Goal: Task Accomplishment & Management: Manage account settings

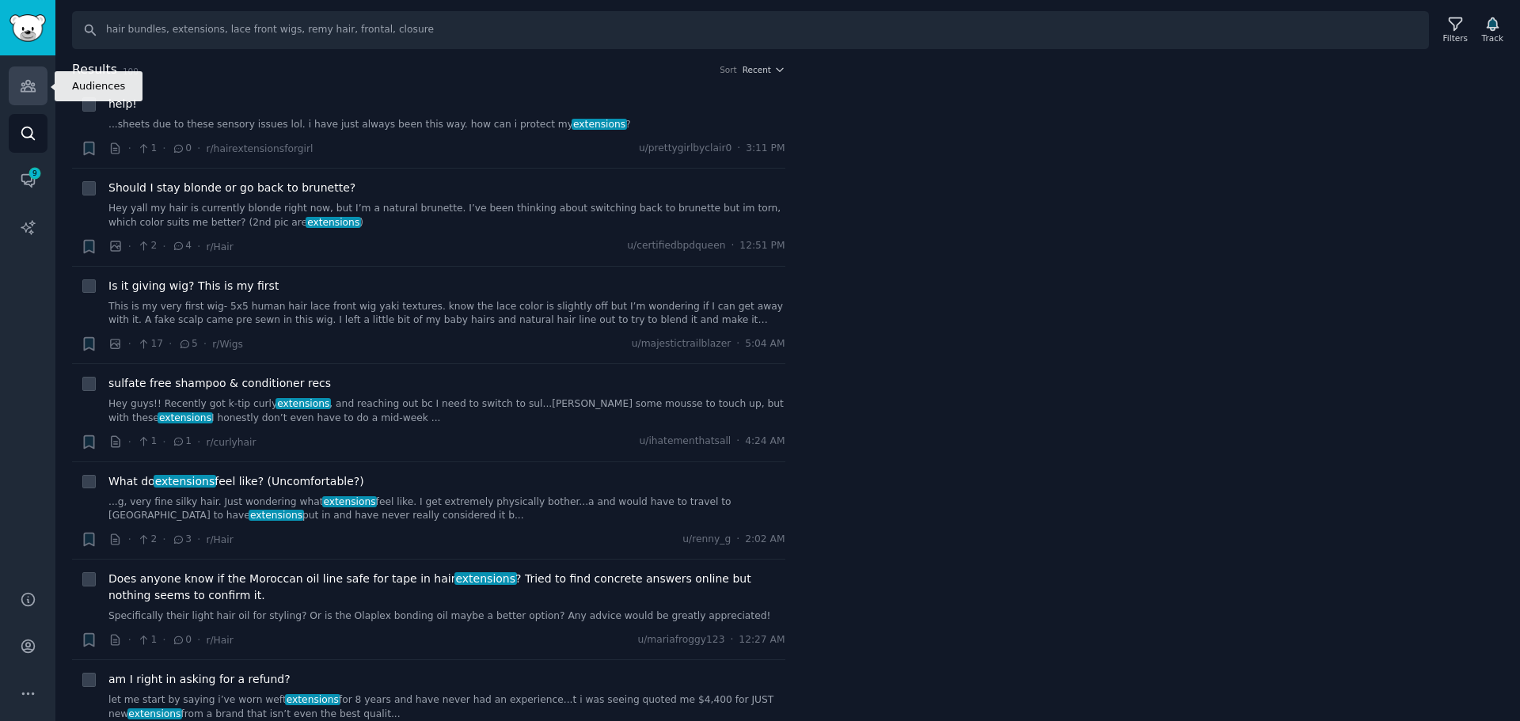
click at [28, 95] on link "Audiences" at bounding box center [28, 86] width 39 height 39
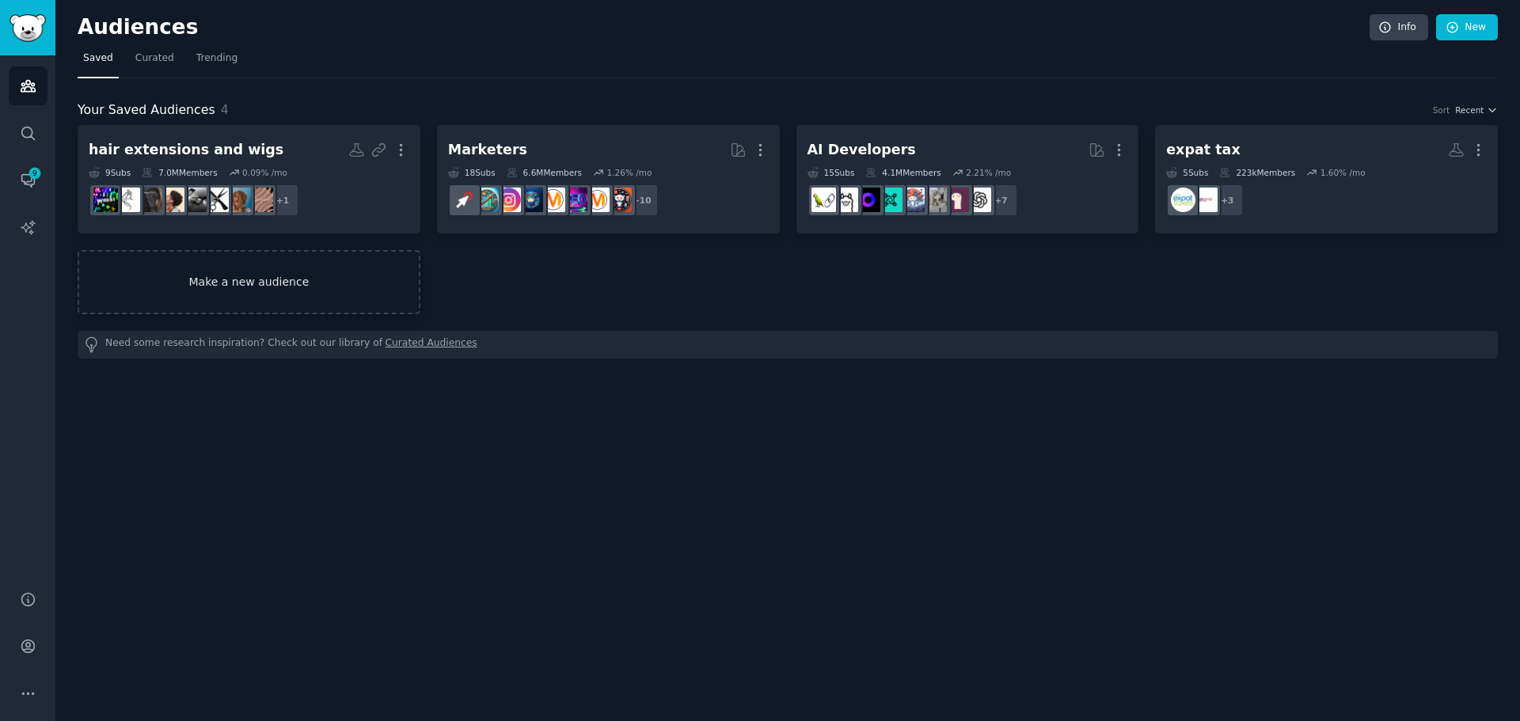
click at [211, 272] on link "Make a new audience" at bounding box center [249, 282] width 343 height 64
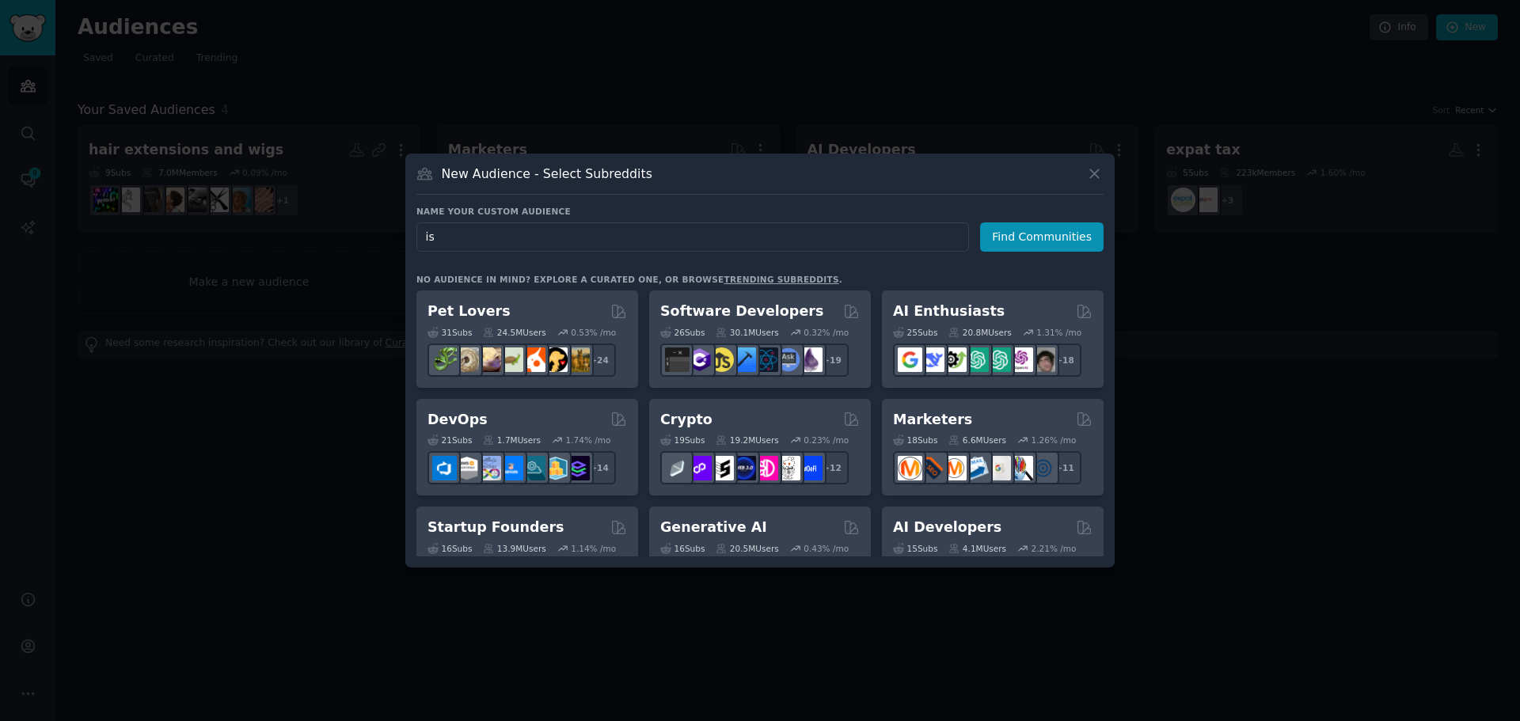
type input "i"
type input "sme india"
click at [1010, 222] on div "Name your custom audience Audience Name sme [GEOGRAPHIC_DATA] Find Communities" at bounding box center [760, 229] width 687 height 46
click at [1027, 233] on button "Find Communities" at bounding box center [1042, 237] width 124 height 29
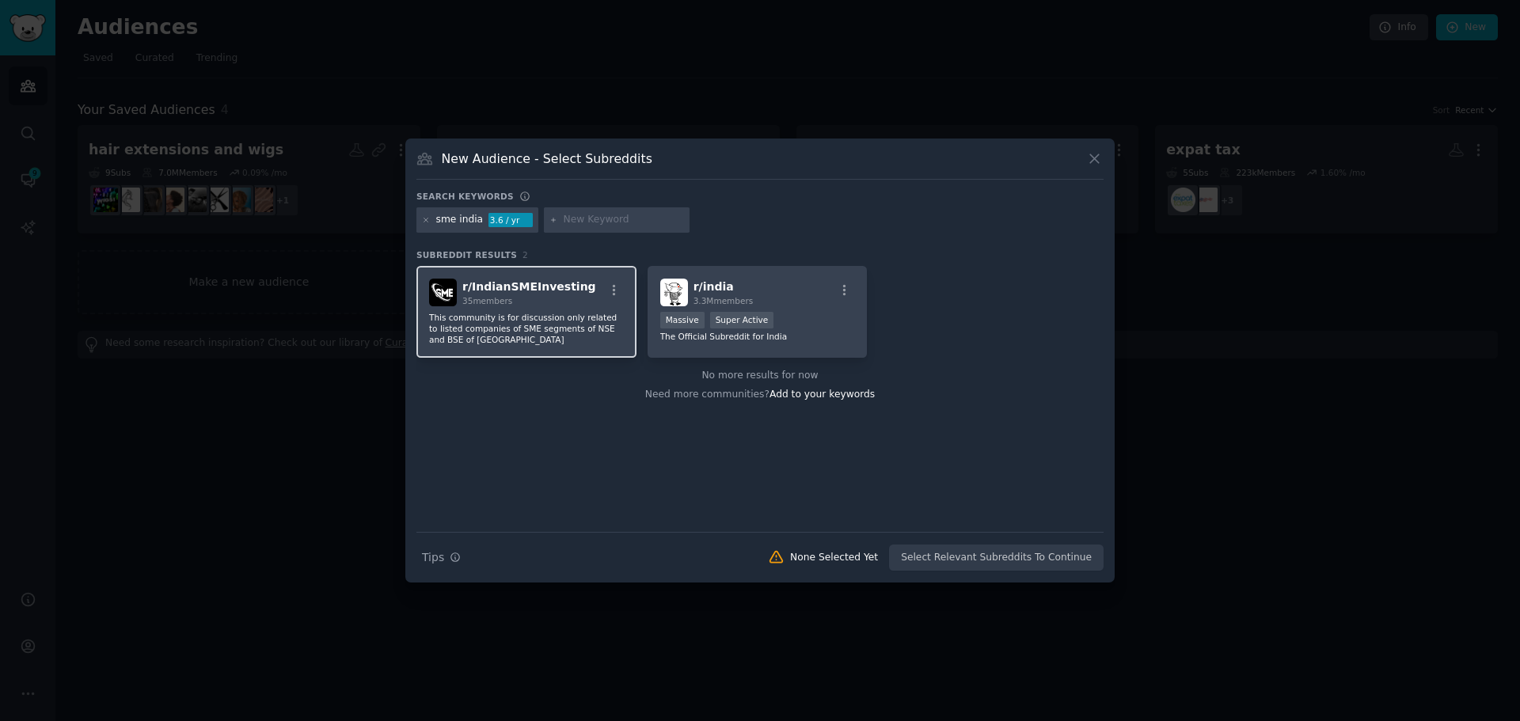
click at [561, 291] on span "r/ IndianSMEInvesting" at bounding box center [529, 286] width 134 height 13
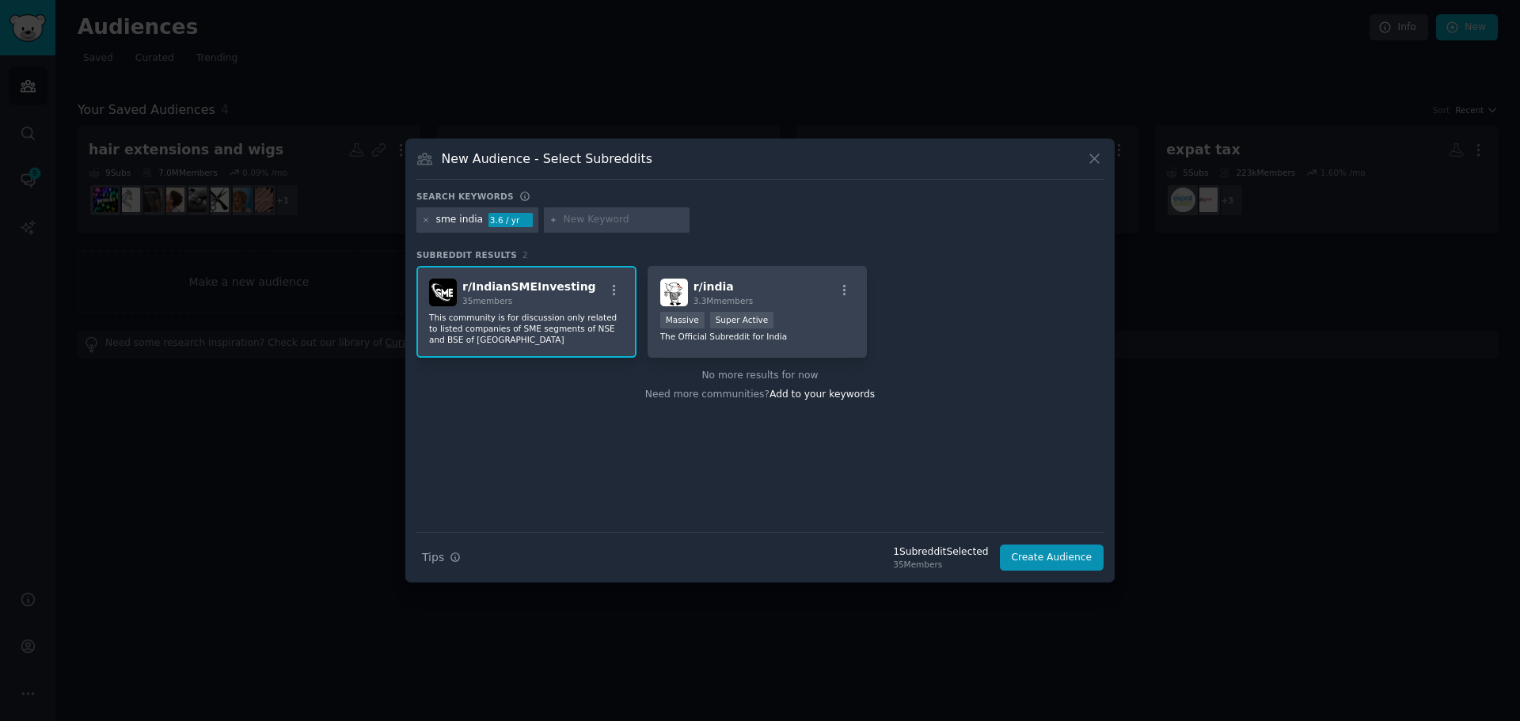
click at [521, 313] on p "This community is for discussion only related to listed companies of SME segmen…" at bounding box center [526, 328] width 195 height 33
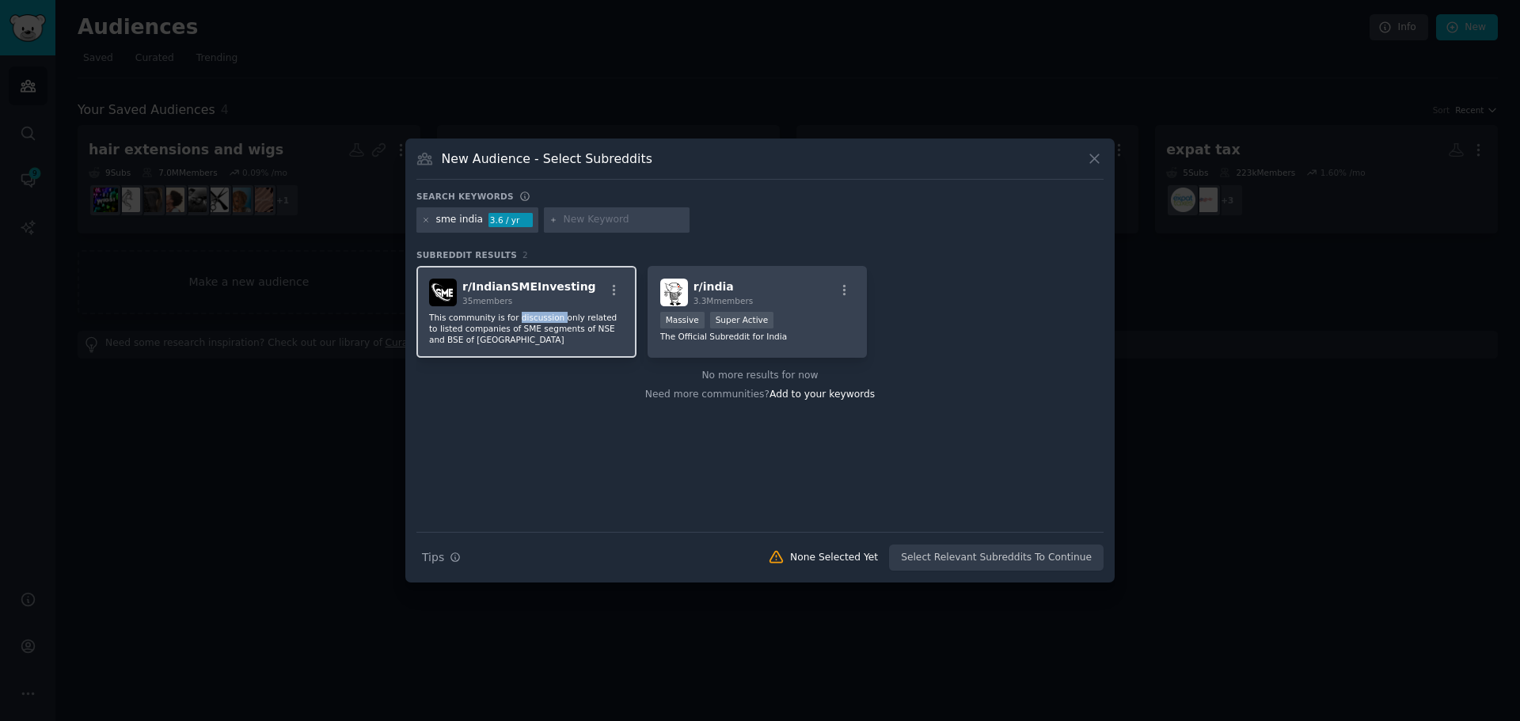
click at [521, 313] on p "This community is for discussion only related to listed companies of SME segmen…" at bounding box center [526, 328] width 195 height 33
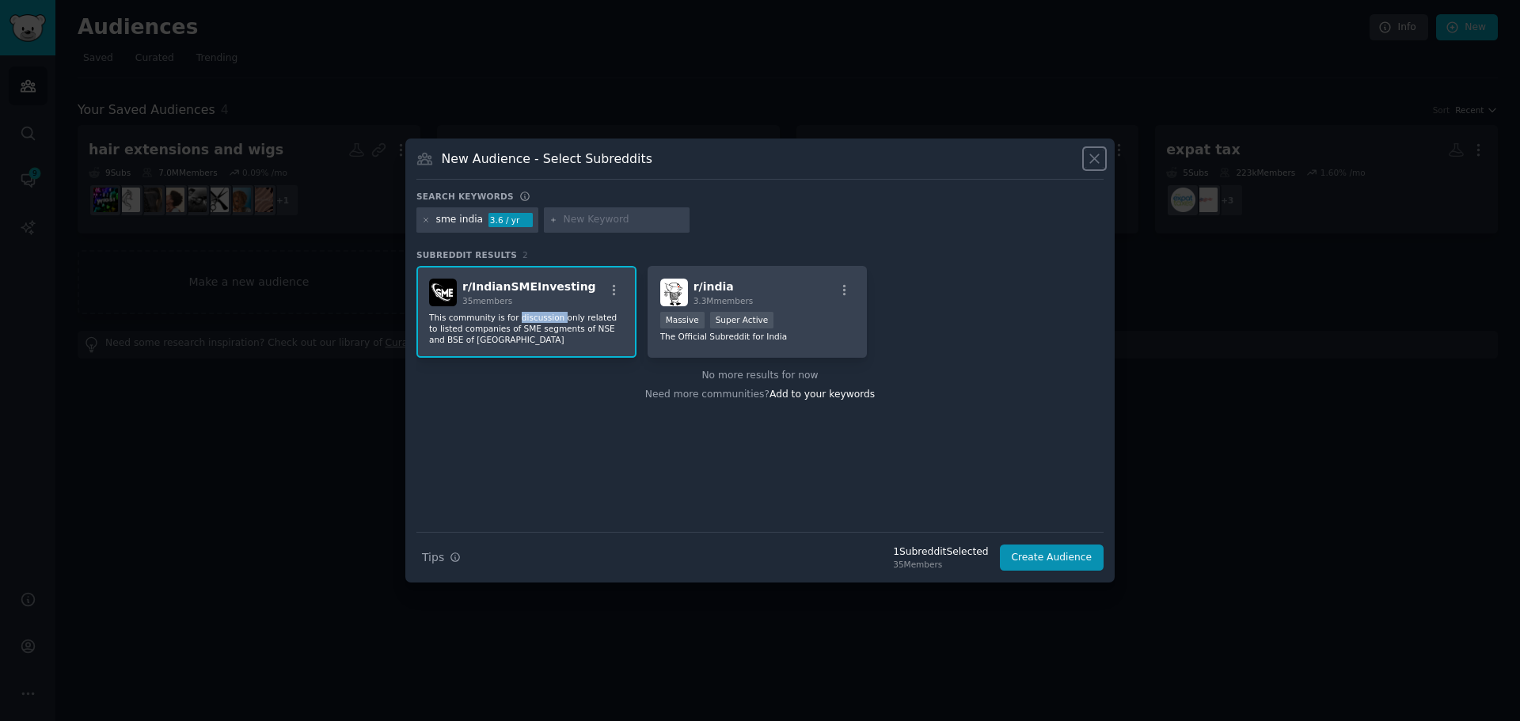
click at [1094, 162] on icon at bounding box center [1095, 158] width 17 height 17
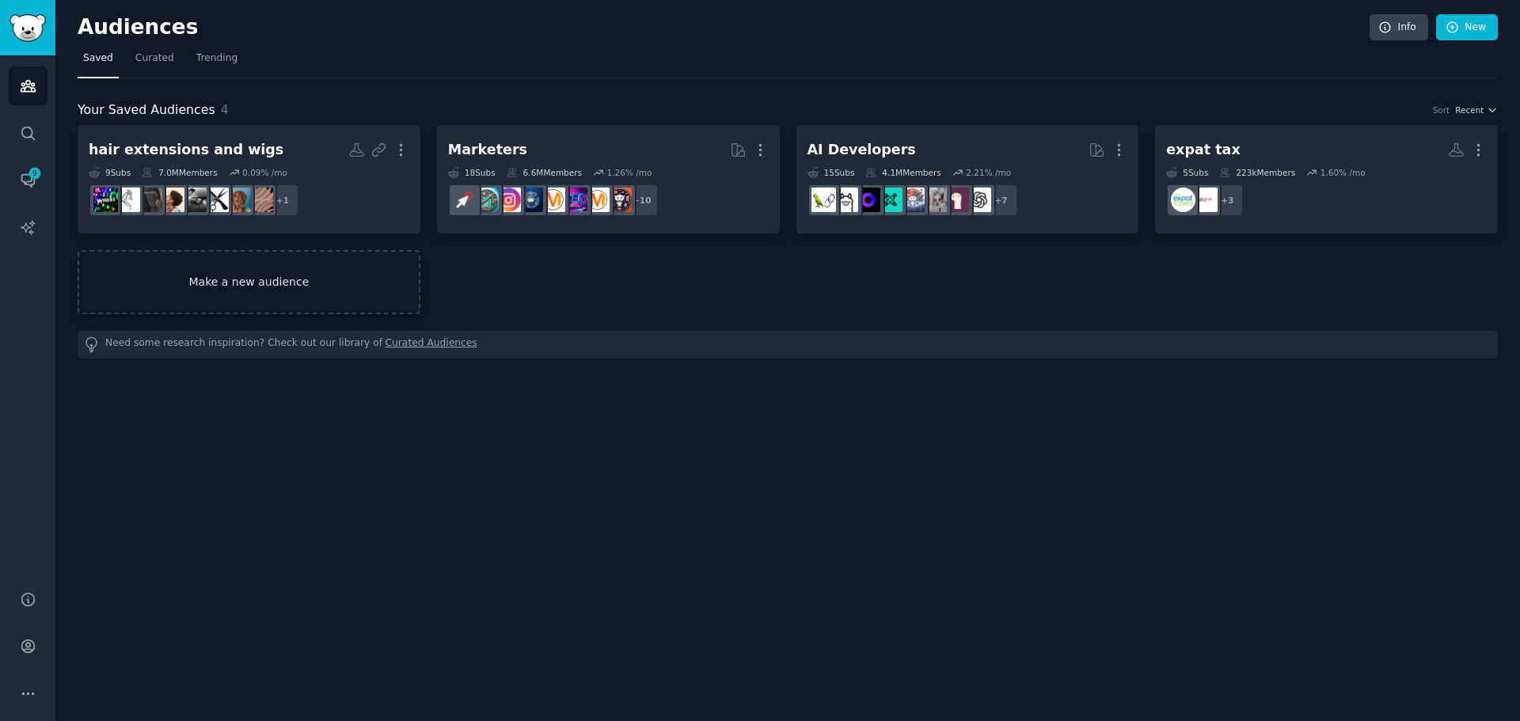
click at [305, 276] on link "Make a new audience" at bounding box center [249, 282] width 343 height 64
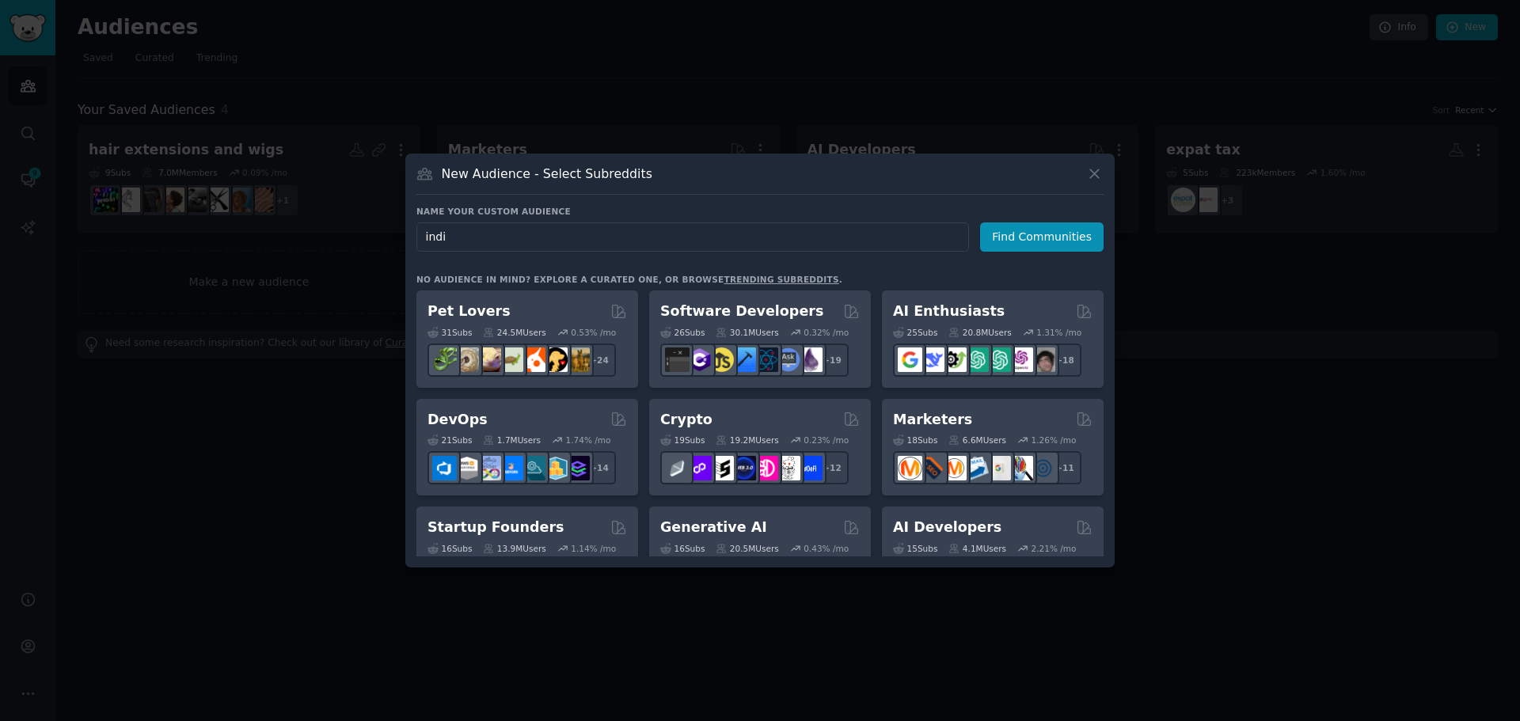
type input "india"
click button "Find Communities" at bounding box center [1042, 237] width 124 height 29
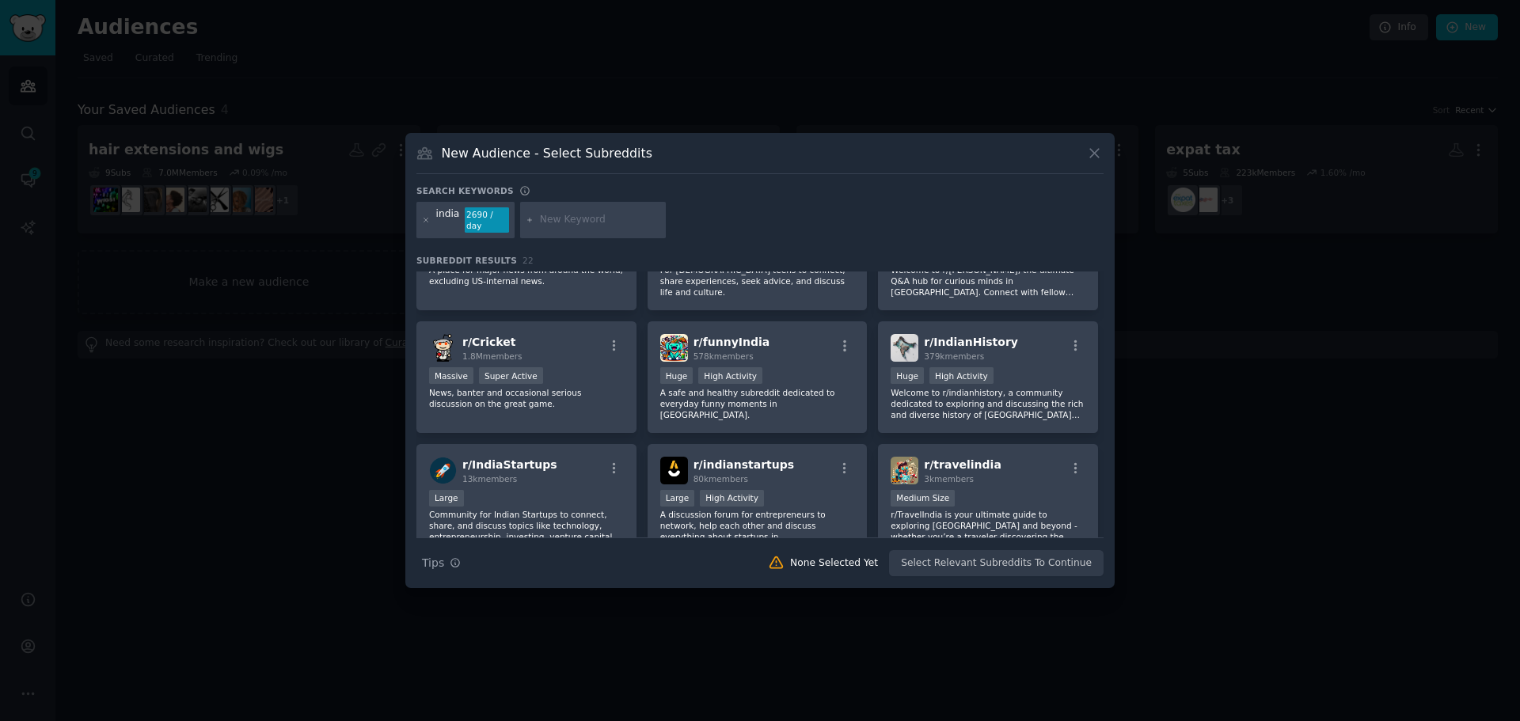
scroll to position [475, 0]
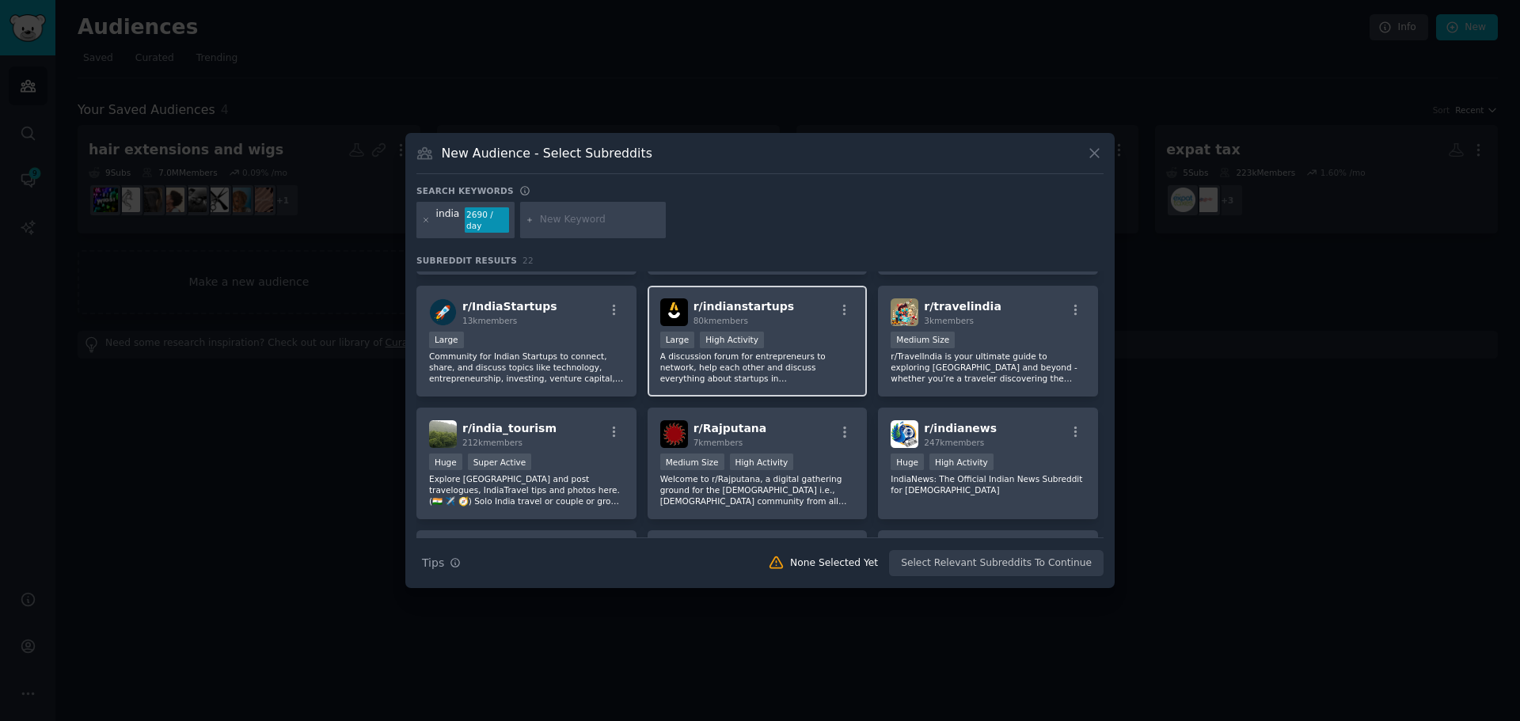
click at [817, 370] on p "A discussion forum for entrepreneurs to network, help each other and discuss ev…" at bounding box center [757, 367] width 195 height 33
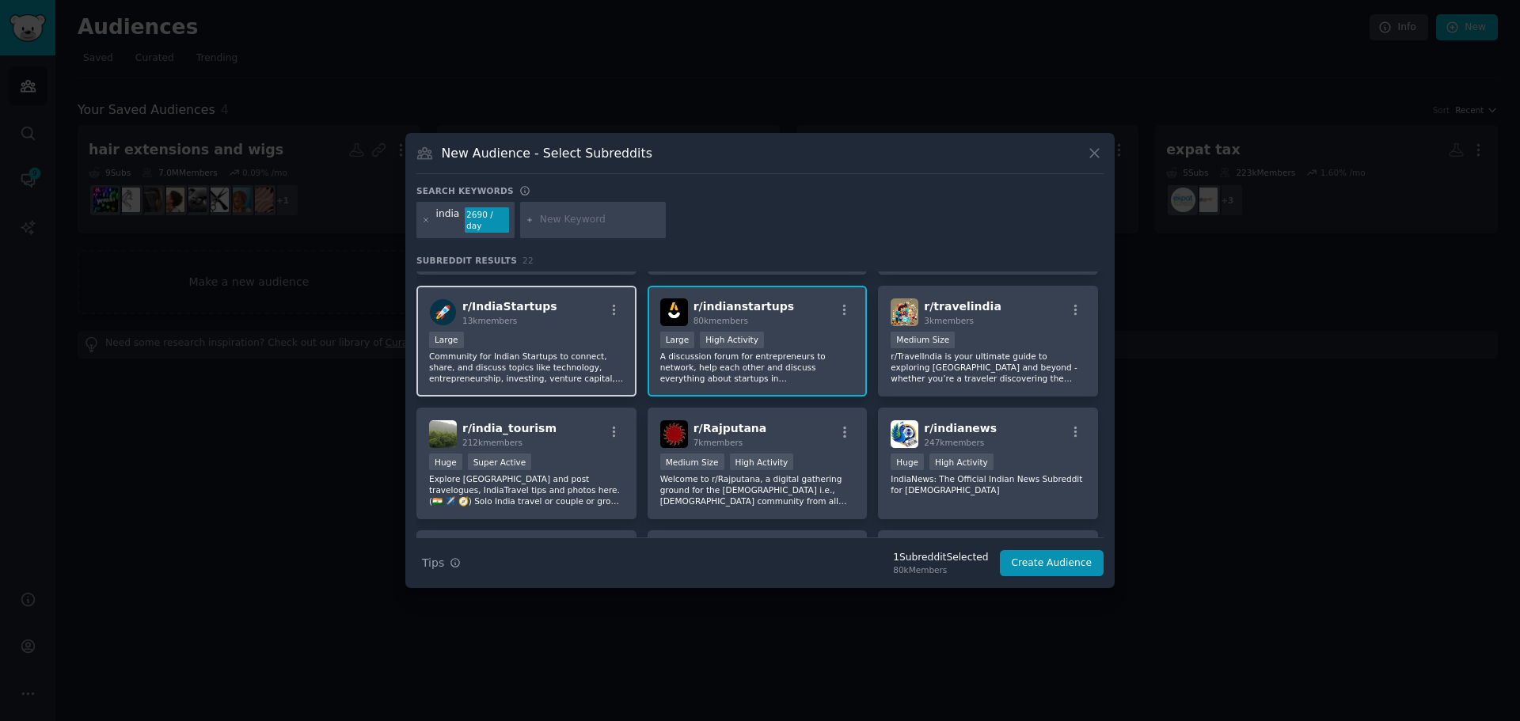
click at [584, 352] on p "Community for Indian Startups to connect, share, and discuss topics like techno…" at bounding box center [526, 367] width 195 height 33
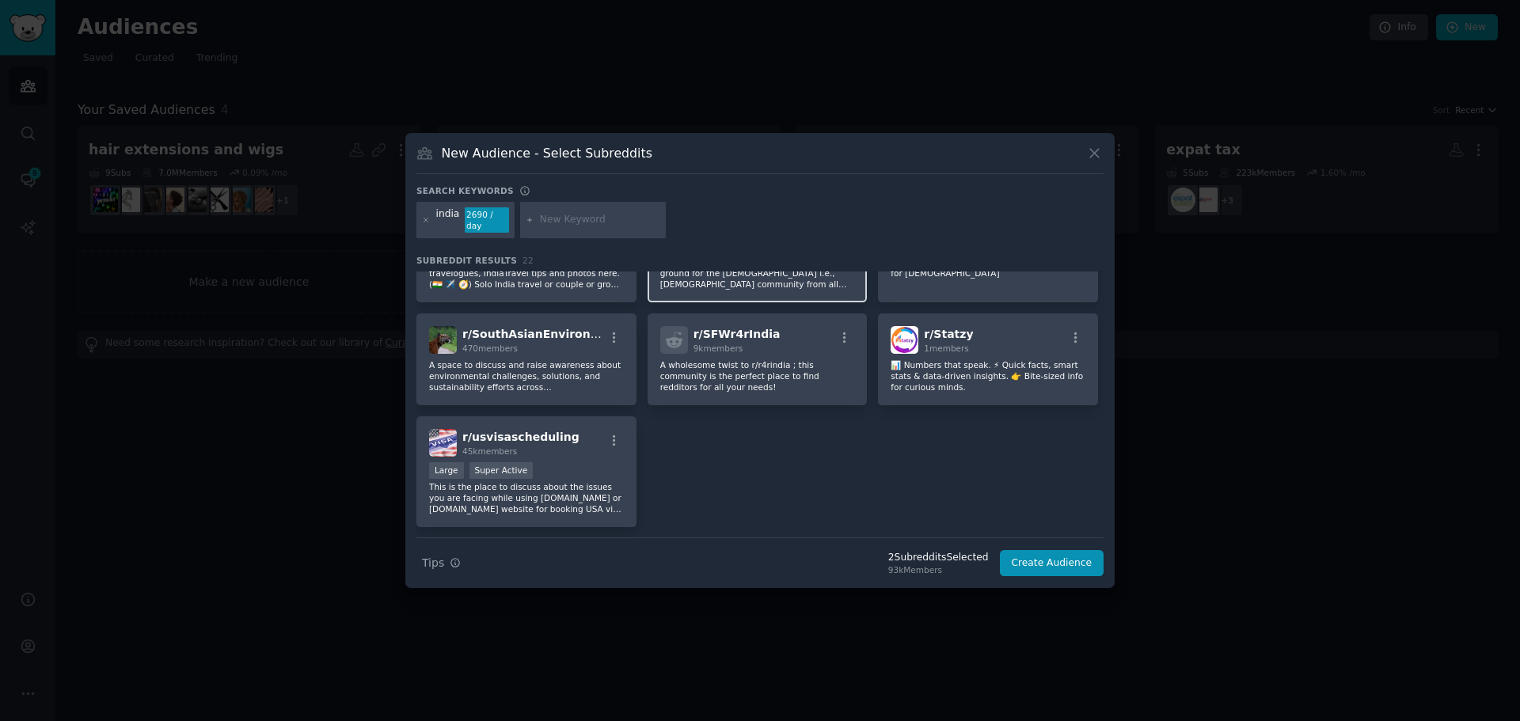
scroll to position [737, 0]
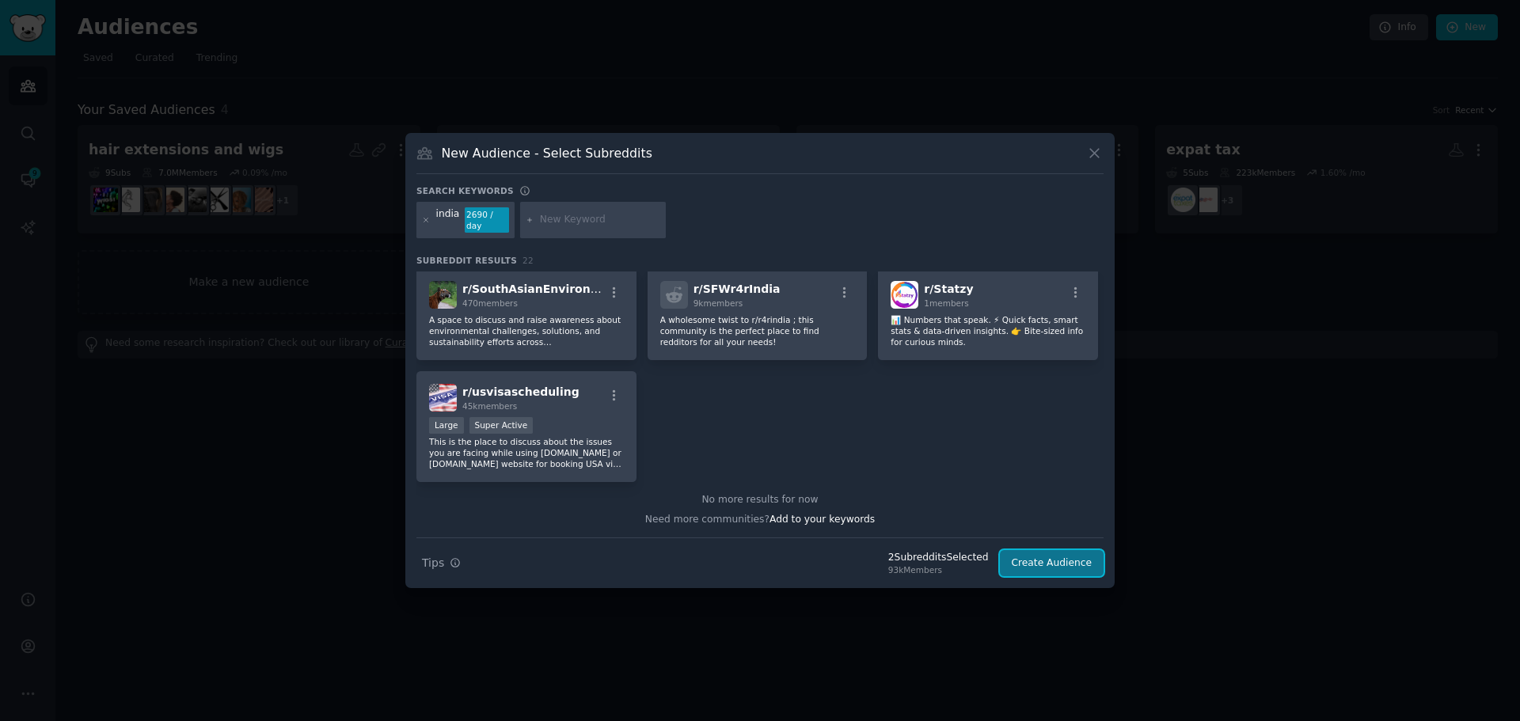
click at [1083, 562] on button "Create Audience" at bounding box center [1052, 563] width 105 height 27
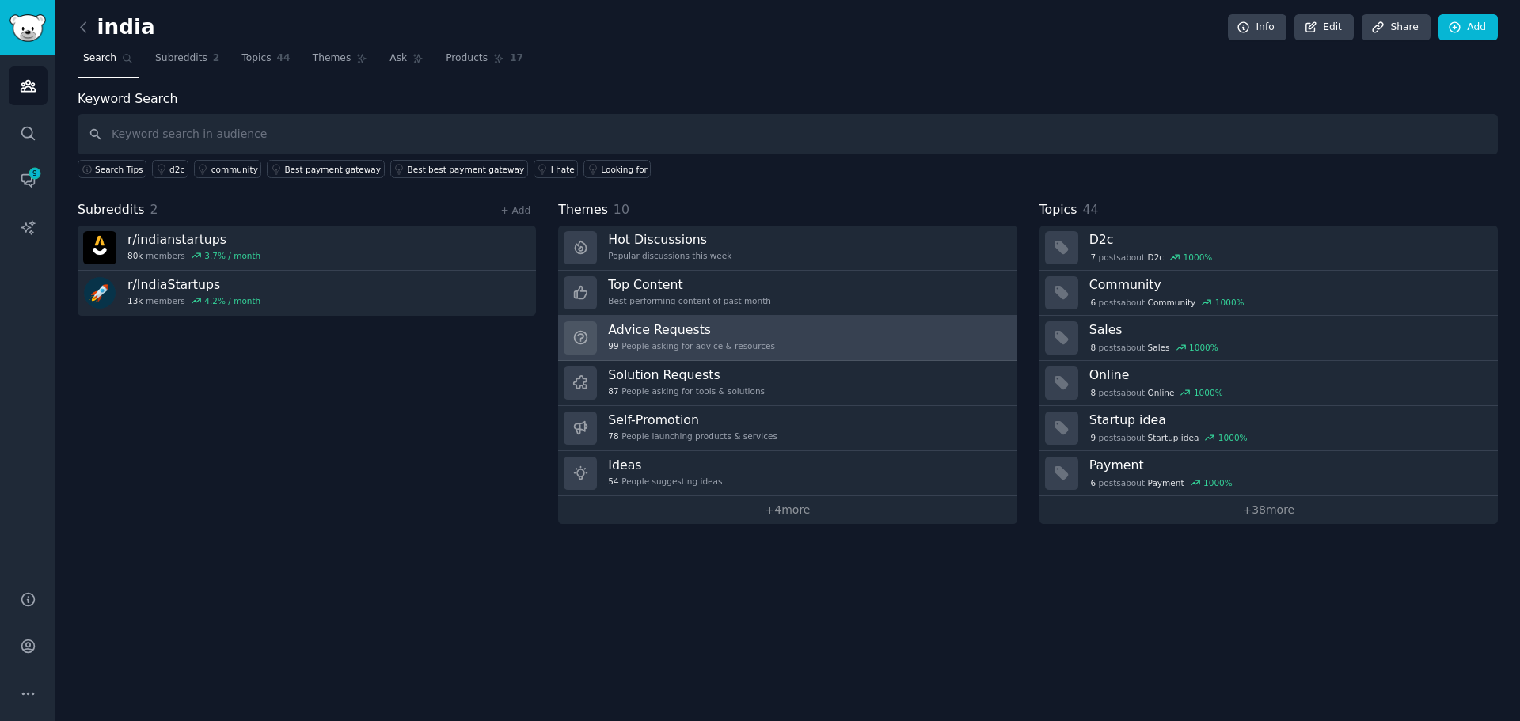
click at [668, 338] on div "Advice Requests 99 People asking for advice & resources" at bounding box center [691, 338] width 167 height 33
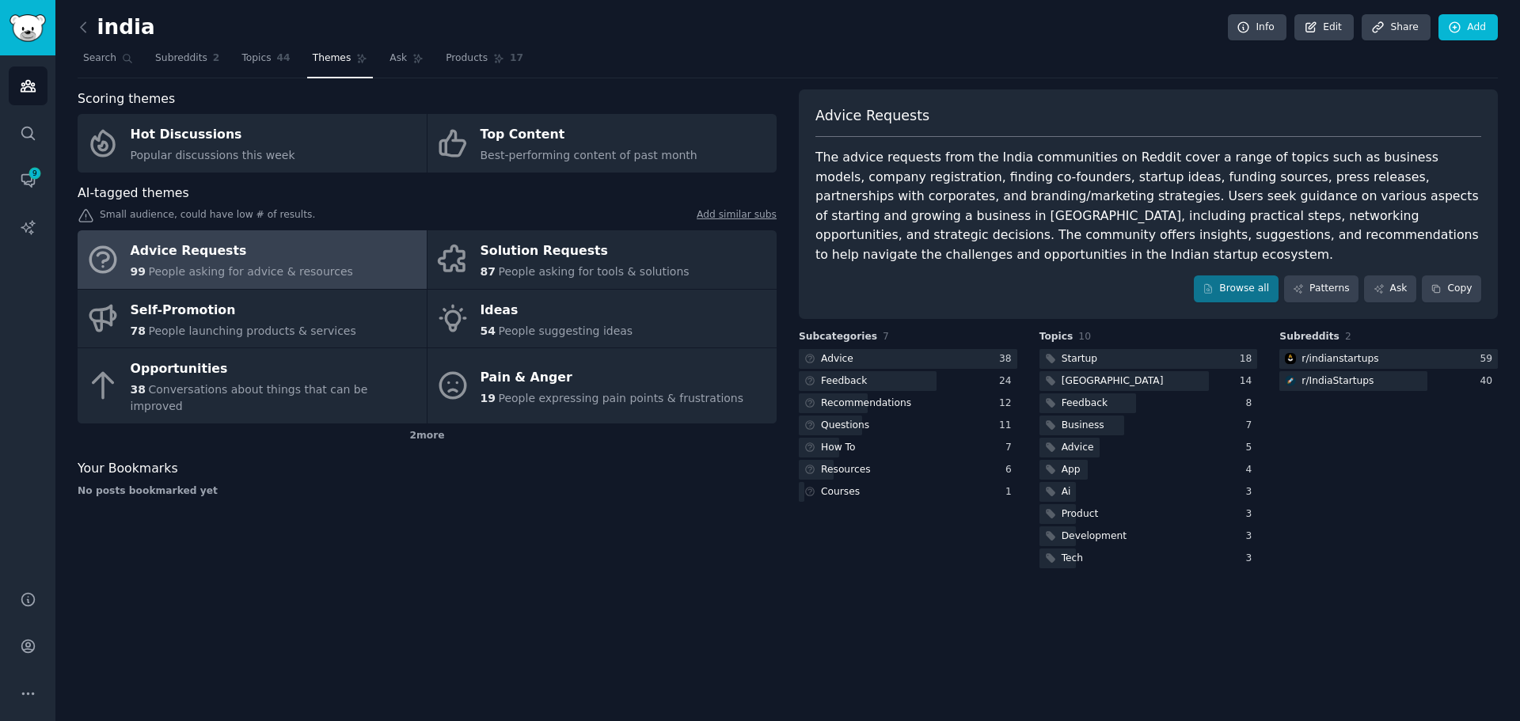
click at [313, 270] on span "People asking for advice & resources" at bounding box center [250, 271] width 204 height 13
click at [866, 349] on div at bounding box center [908, 359] width 219 height 20
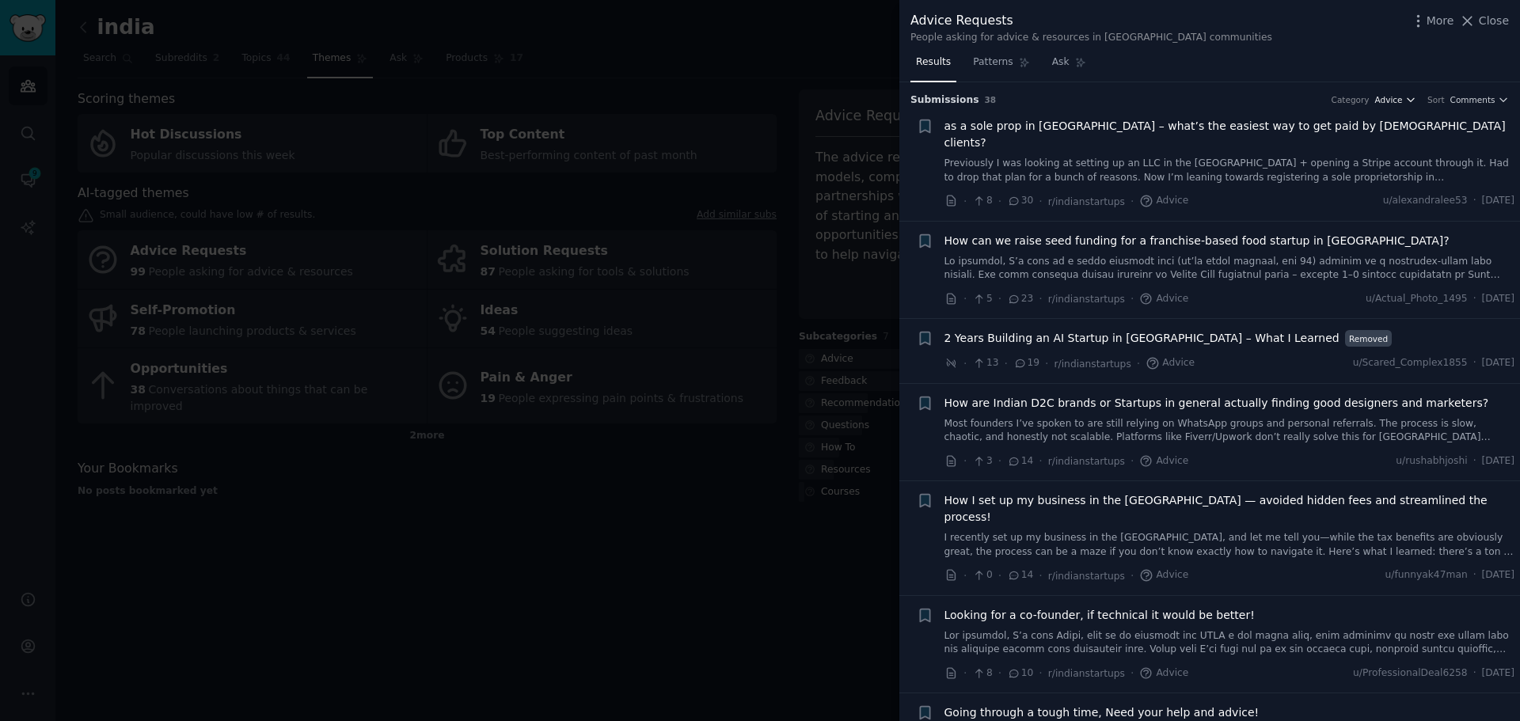
click at [1413, 96] on icon "button" at bounding box center [1411, 99] width 11 height 11
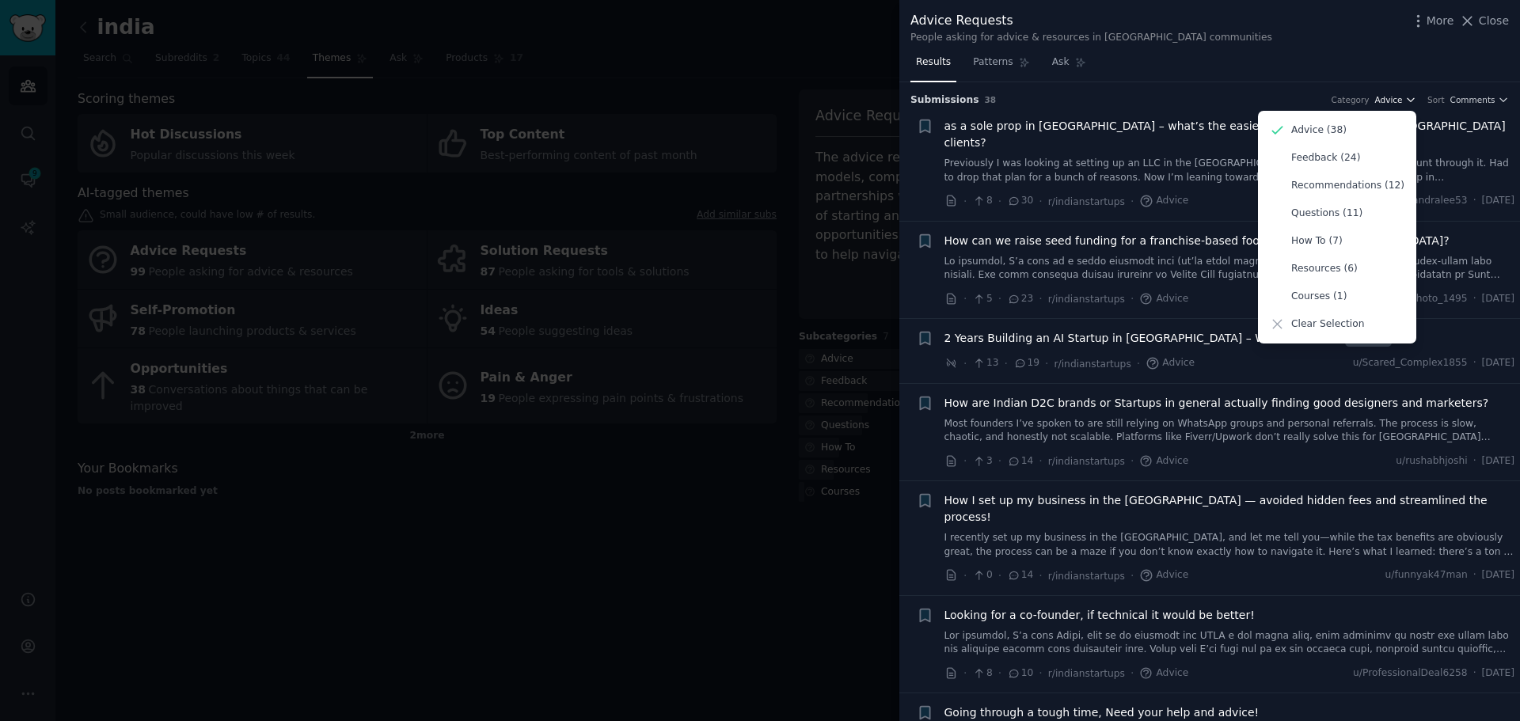
click at [1413, 96] on icon "button" at bounding box center [1411, 99] width 11 height 11
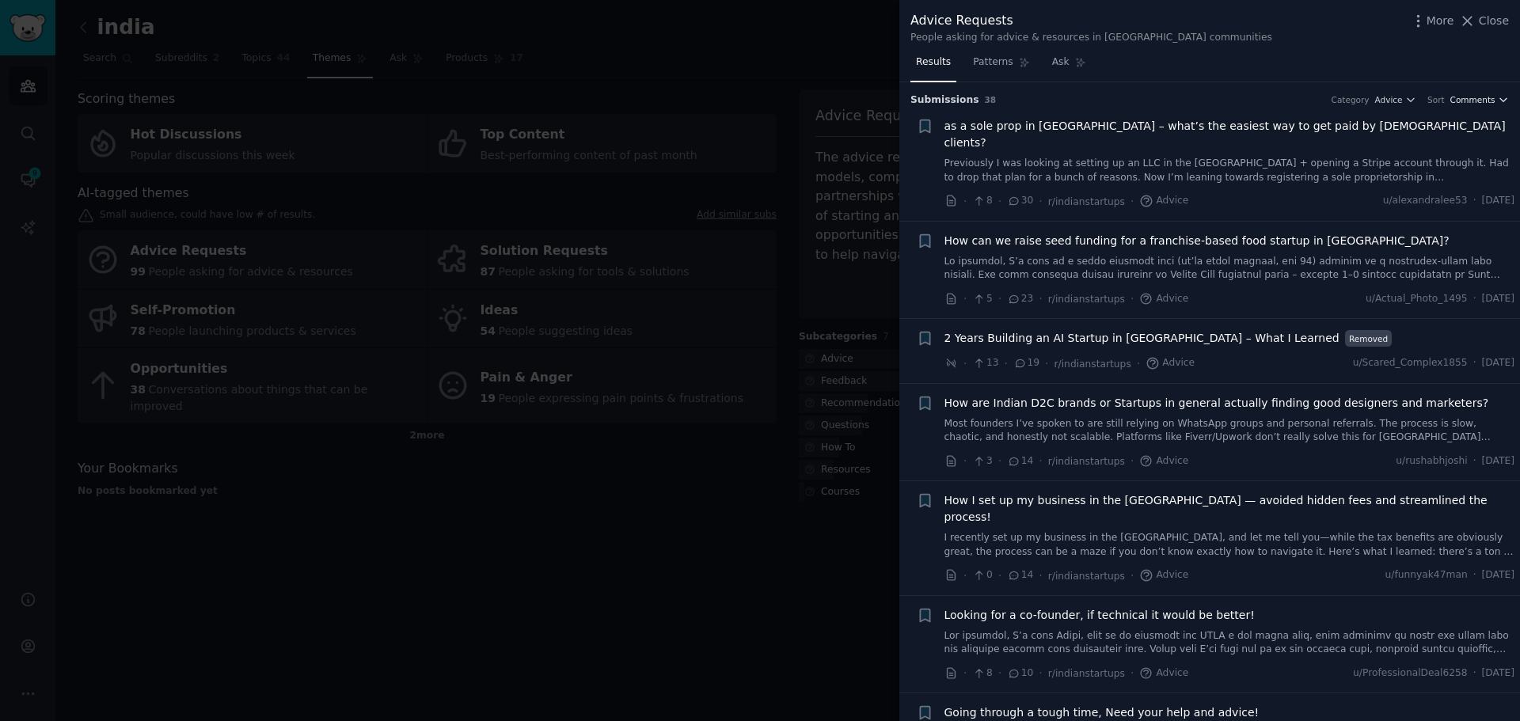
click at [1487, 101] on span "Comments" at bounding box center [1473, 99] width 45 height 11
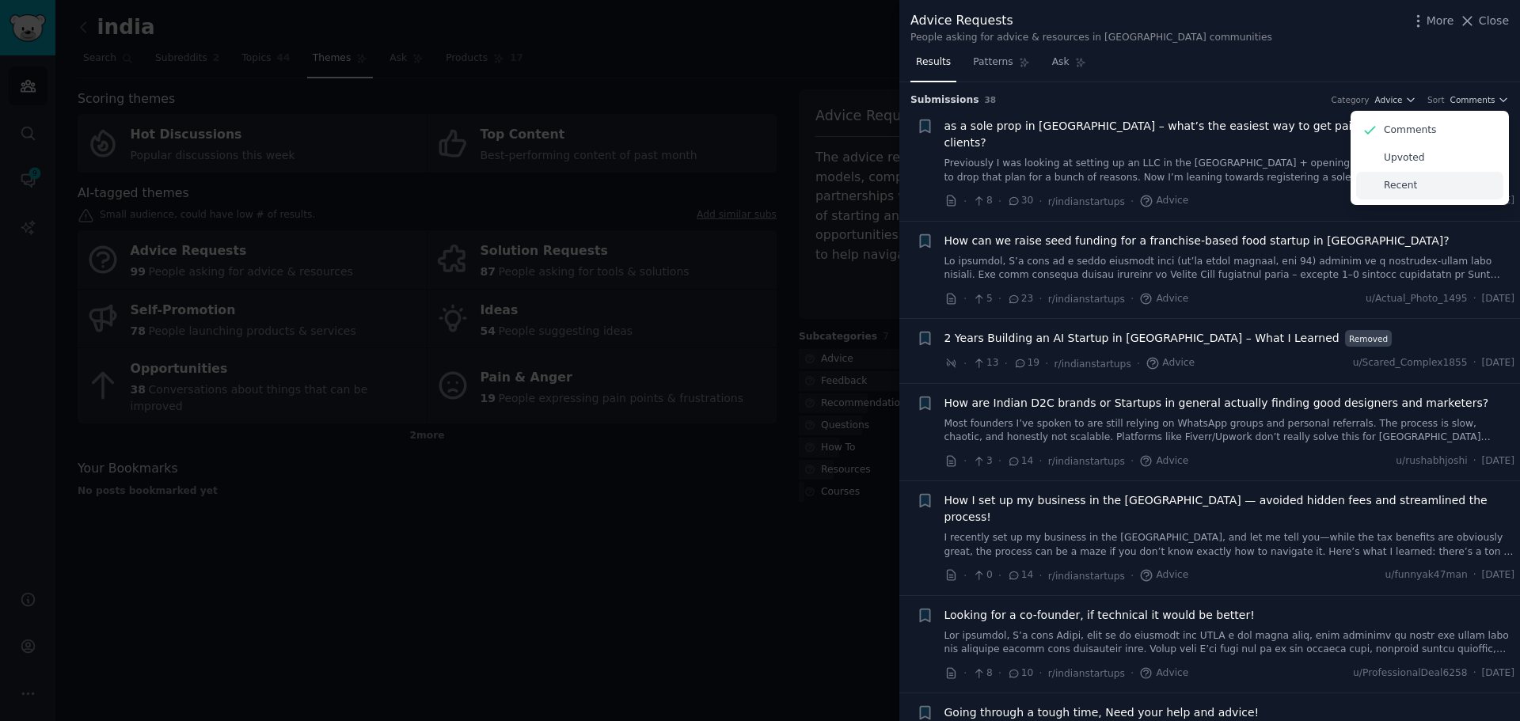
click at [1416, 183] on div "Recent" at bounding box center [1430, 186] width 147 height 28
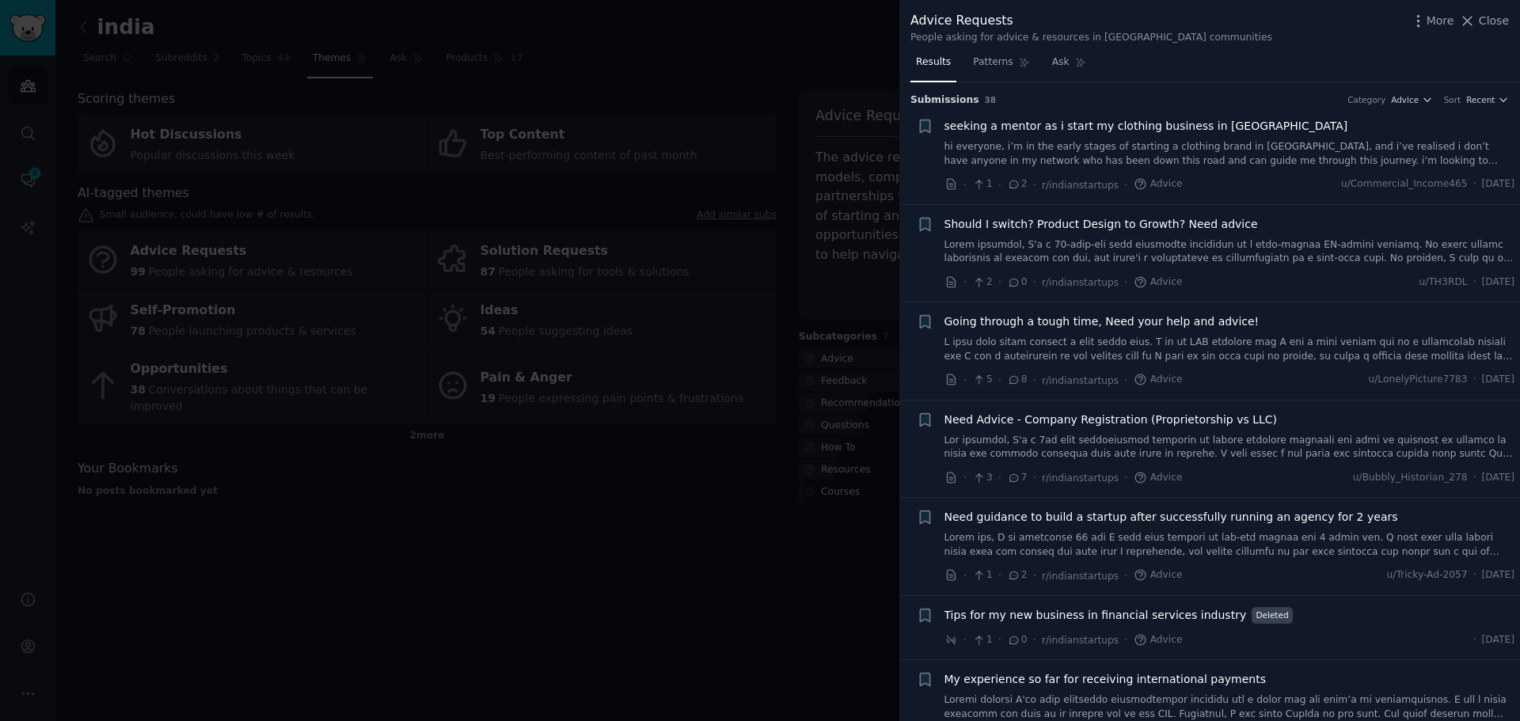
click at [1152, 150] on link "hi everyone, i’m in the early stages of starting a clothing brand in [GEOGRAPHI…" at bounding box center [1230, 154] width 571 height 28
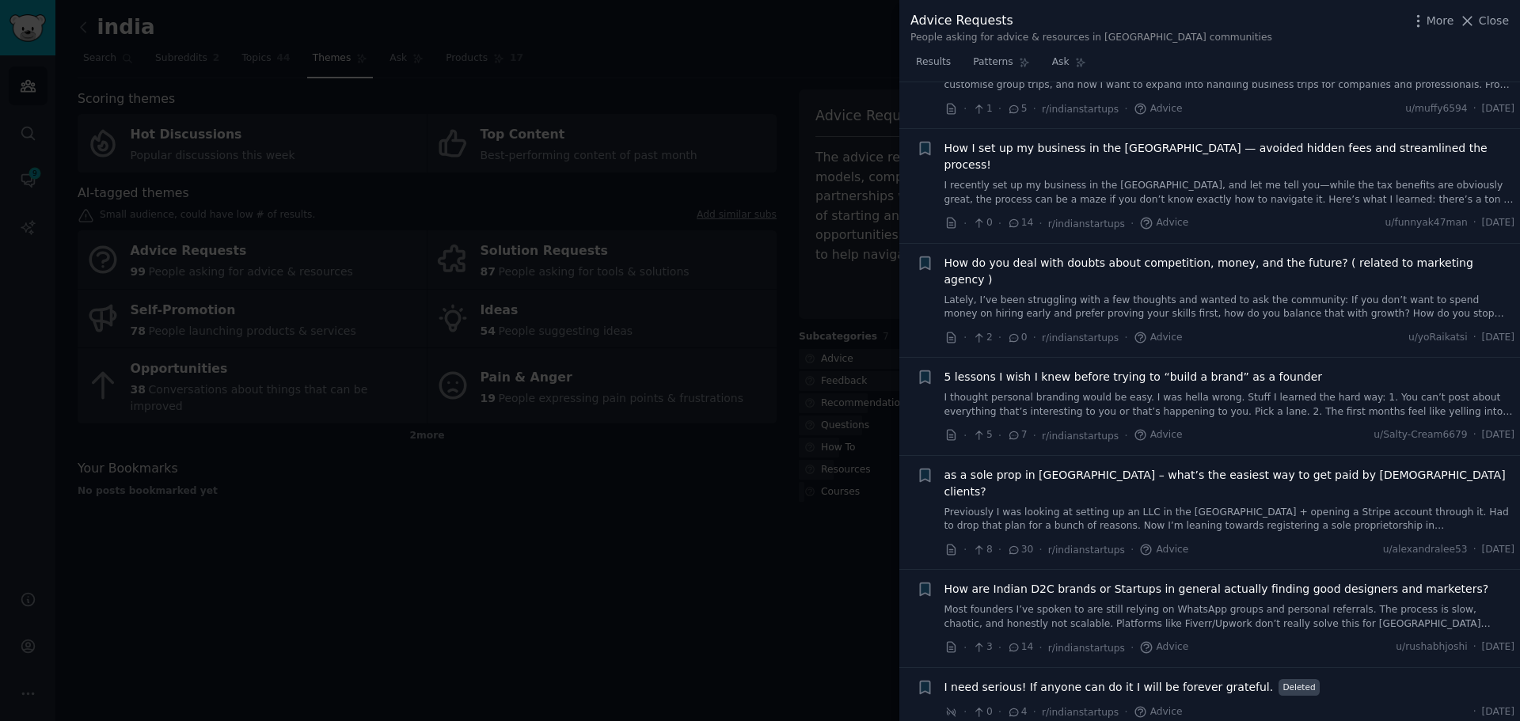
scroll to position [1901, 0]
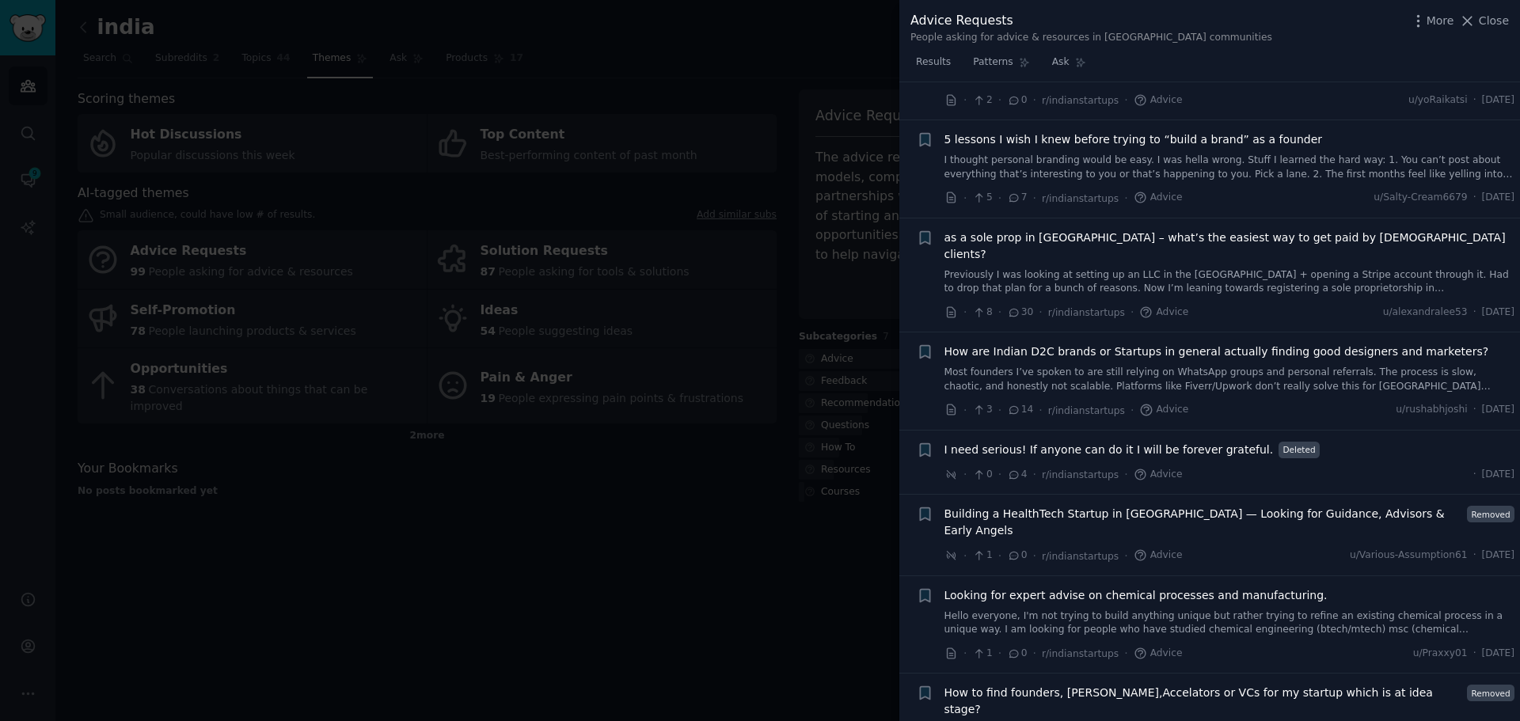
click at [1192, 610] on link "Hello everyone, I'm not trying to build anything unique but rather trying to re…" at bounding box center [1230, 624] width 571 height 28
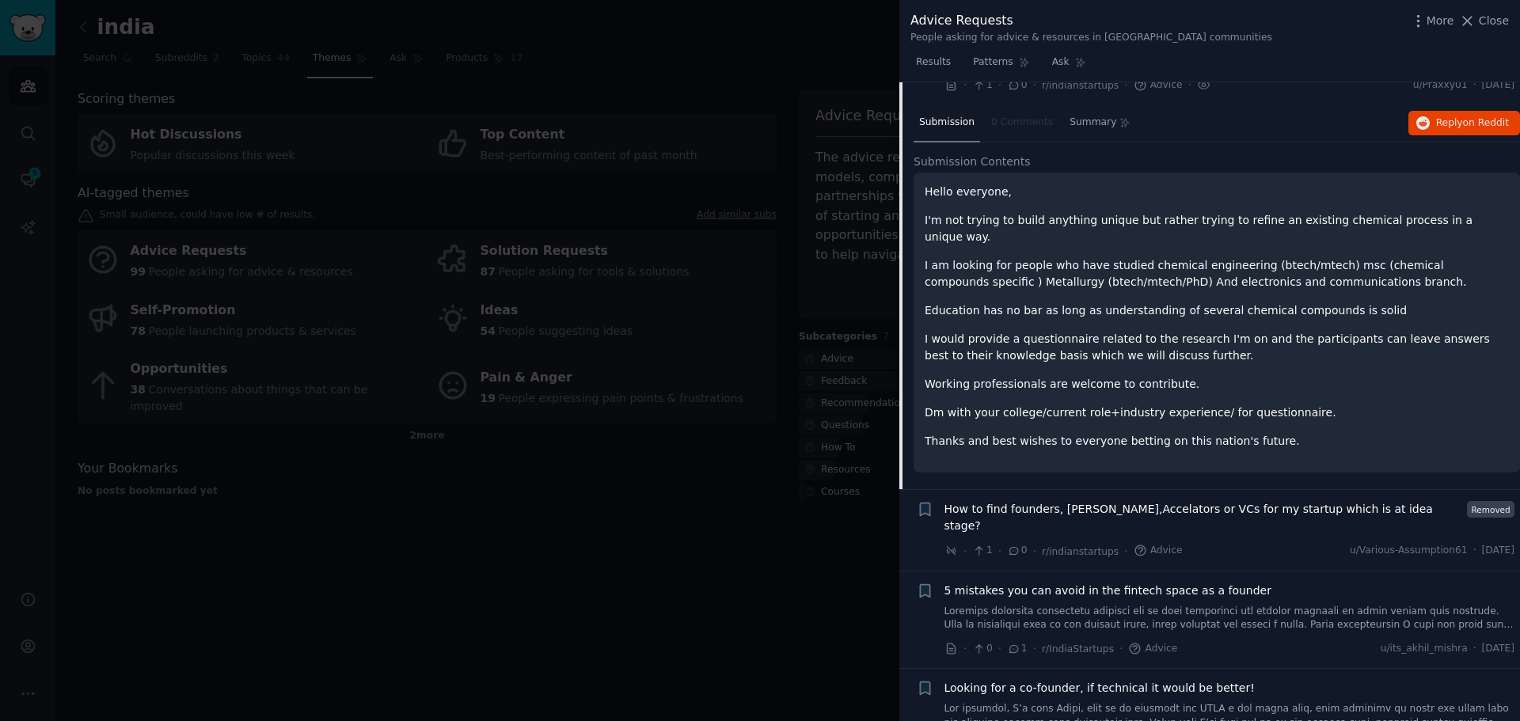
scroll to position [2137, 0]
click at [1137, 582] on span "5 mistakes you can avoid in the fintech space as a founder" at bounding box center [1108, 590] width 327 height 17
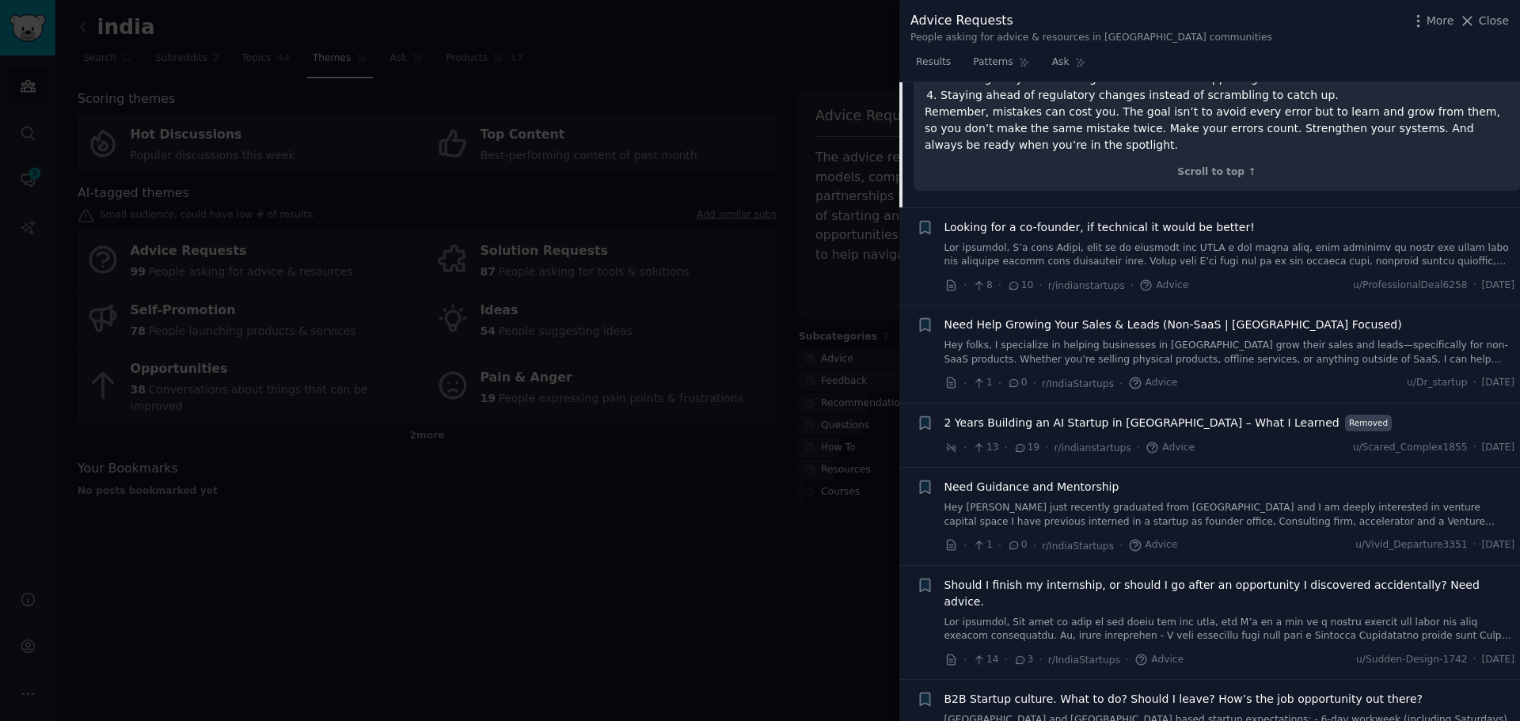
scroll to position [6180, 0]
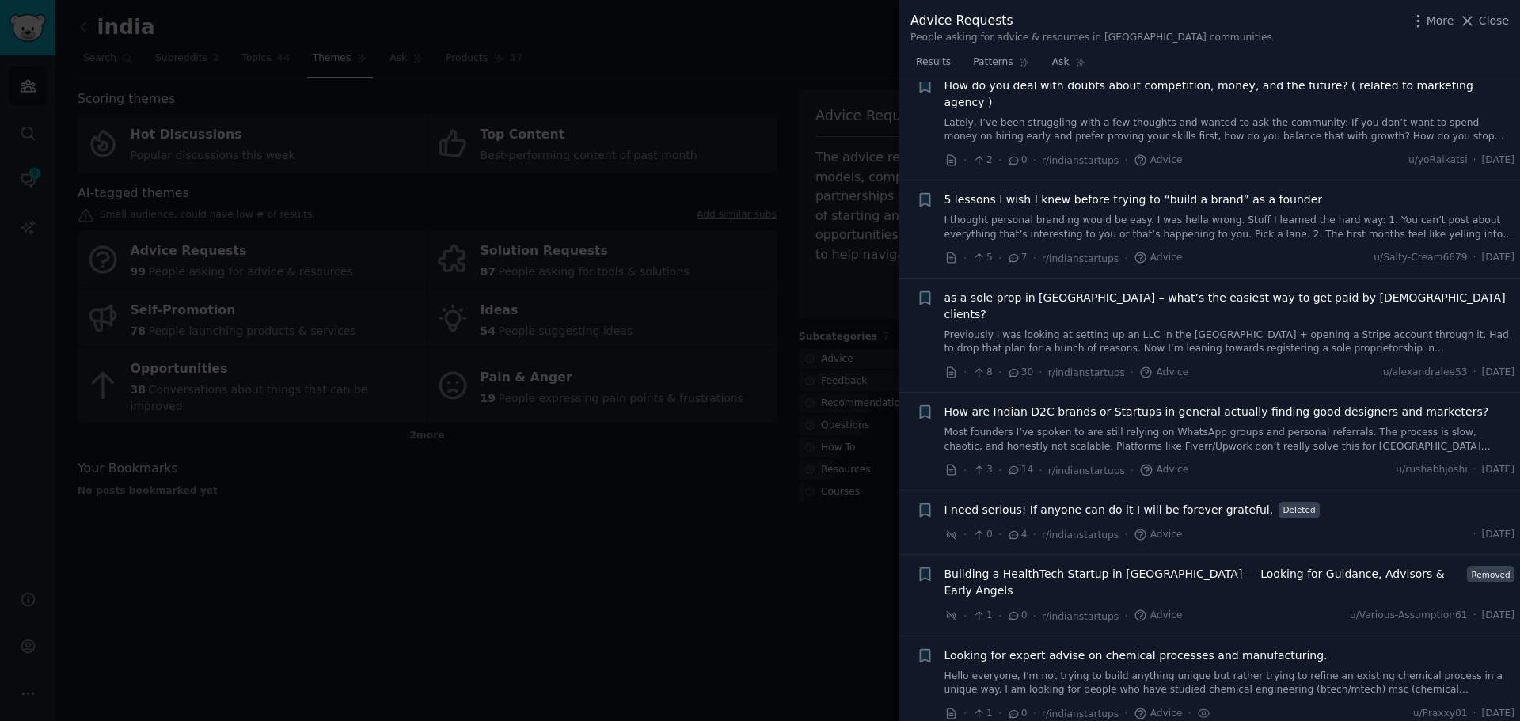
scroll to position [1432, 0]
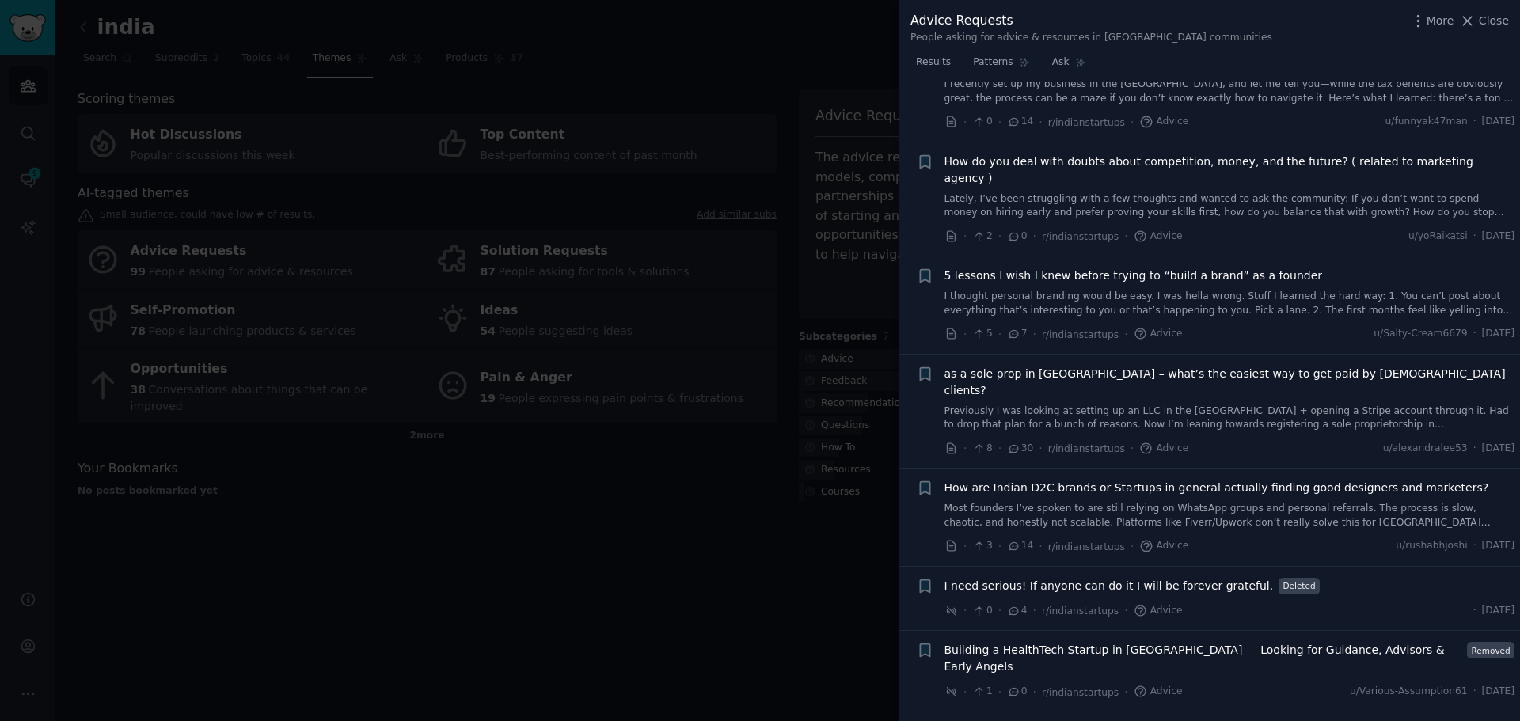
click at [618, 59] on div at bounding box center [760, 360] width 1520 height 721
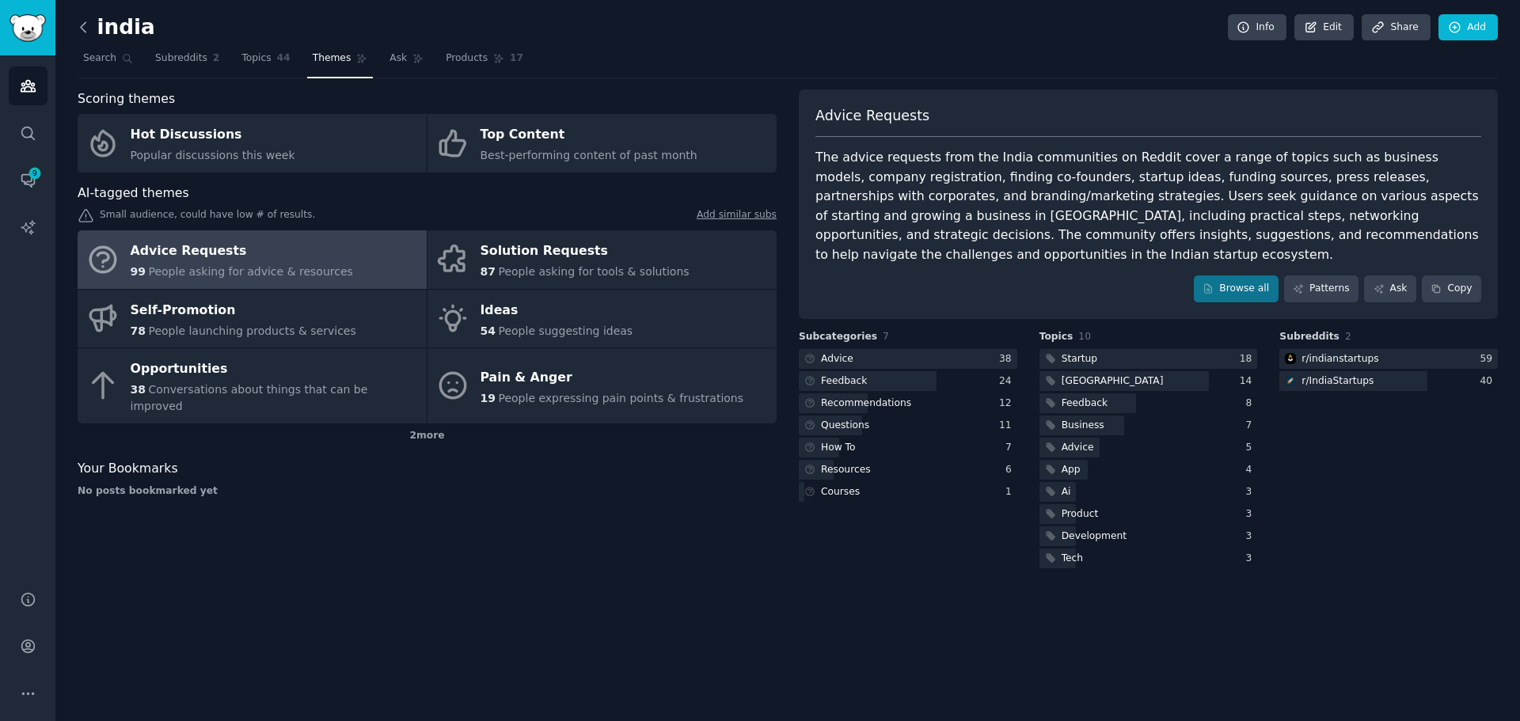
click at [86, 26] on icon at bounding box center [83, 27] width 17 height 17
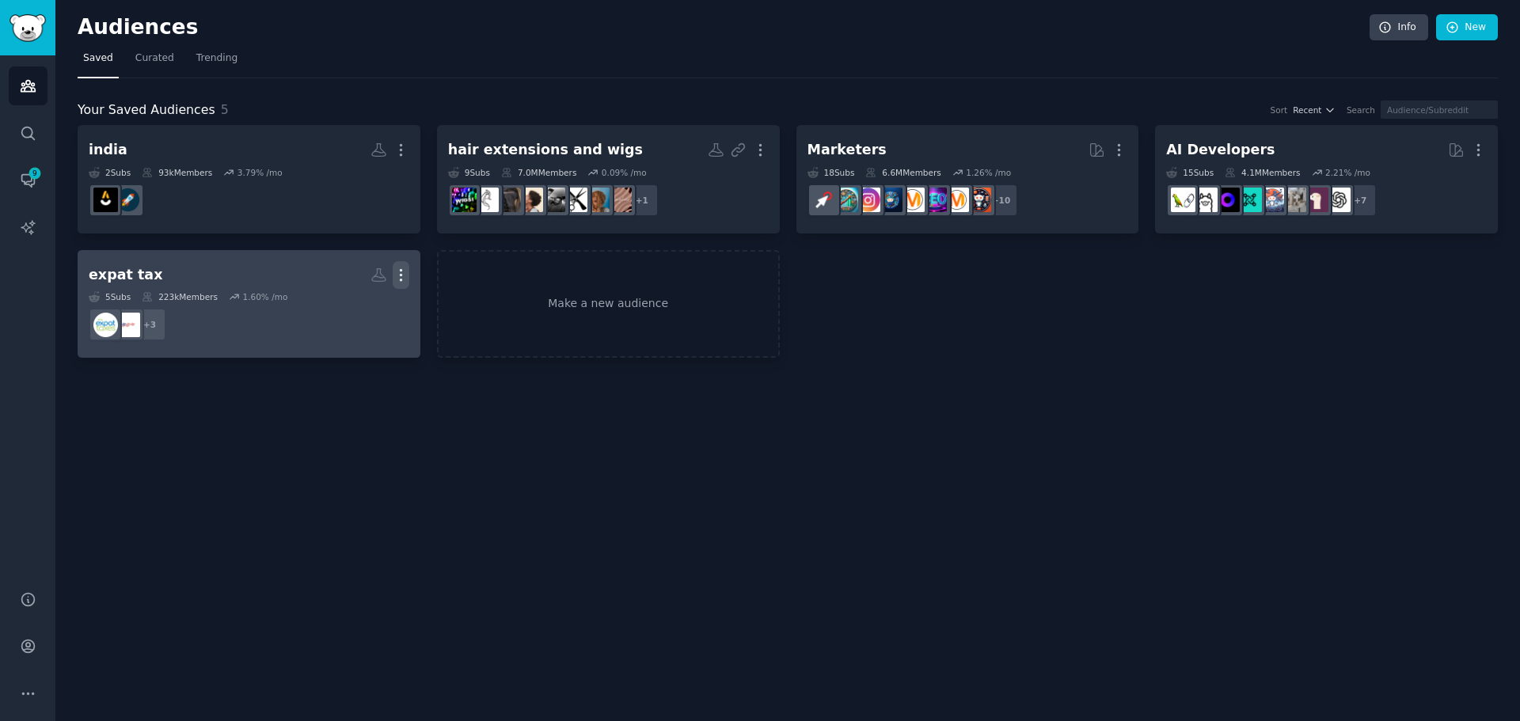
click at [402, 276] on icon "button" at bounding box center [401, 274] width 2 height 11
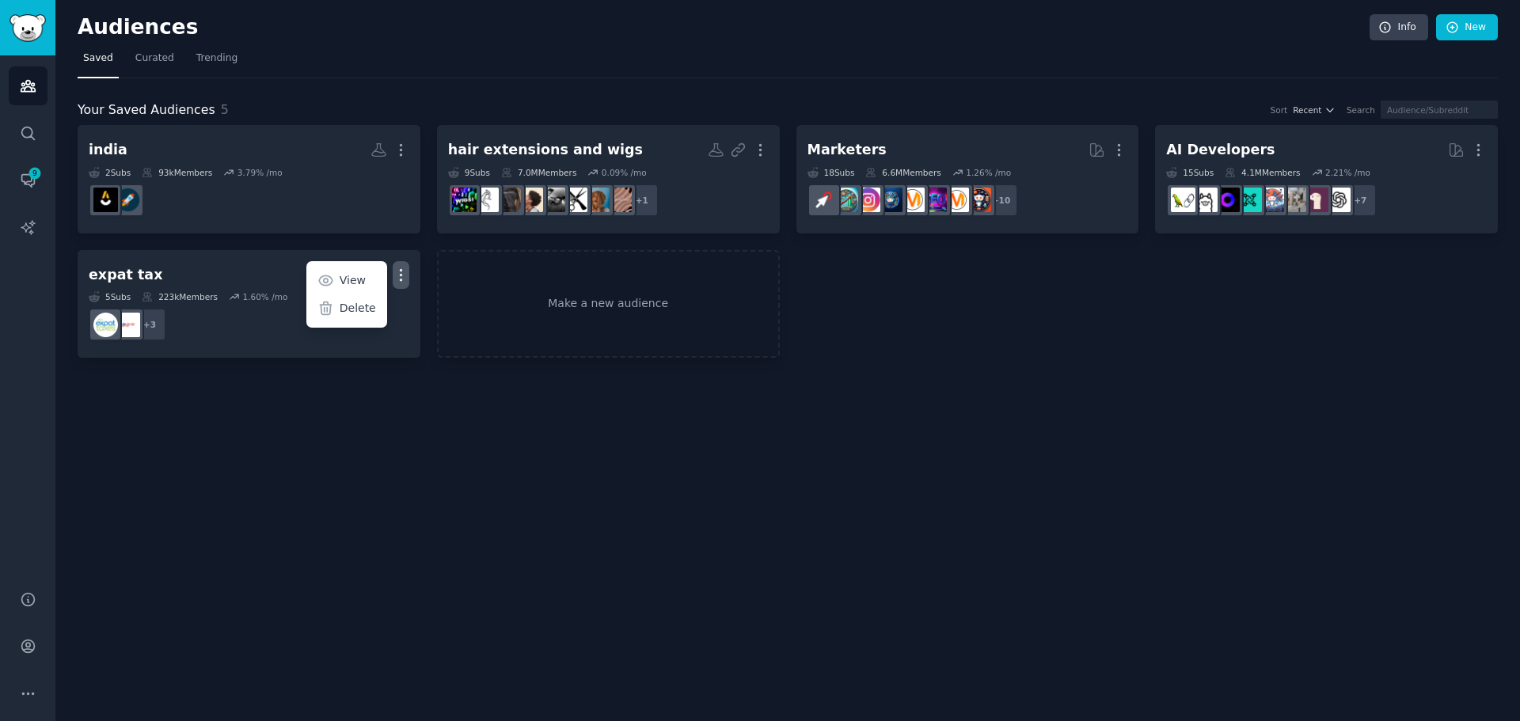
click at [406, 453] on div "Audiences Info New Saved Curated Trending Your Saved Audiences 5 Sort Recent Se…" at bounding box center [787, 360] width 1465 height 721
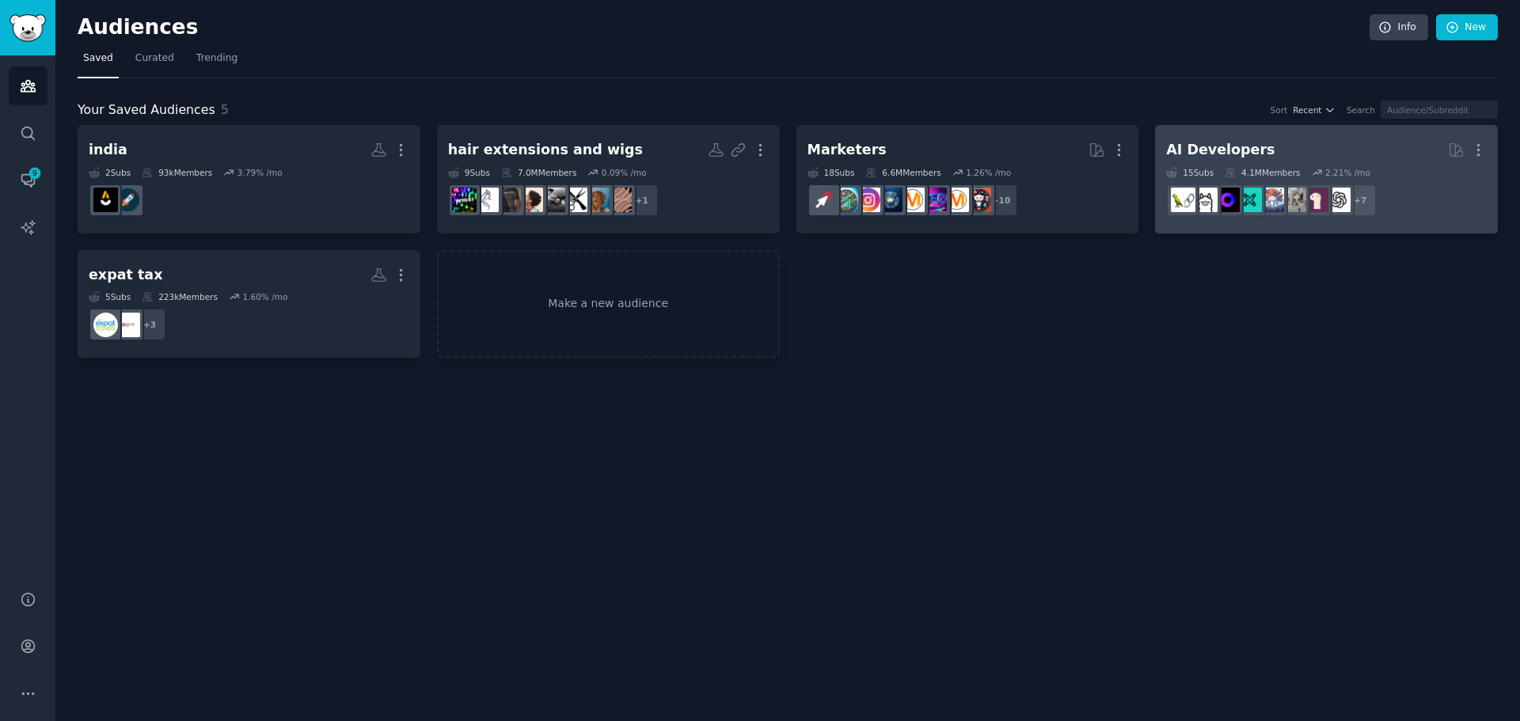
click at [1207, 139] on h2 "AI Developers More" at bounding box center [1326, 150] width 321 height 28
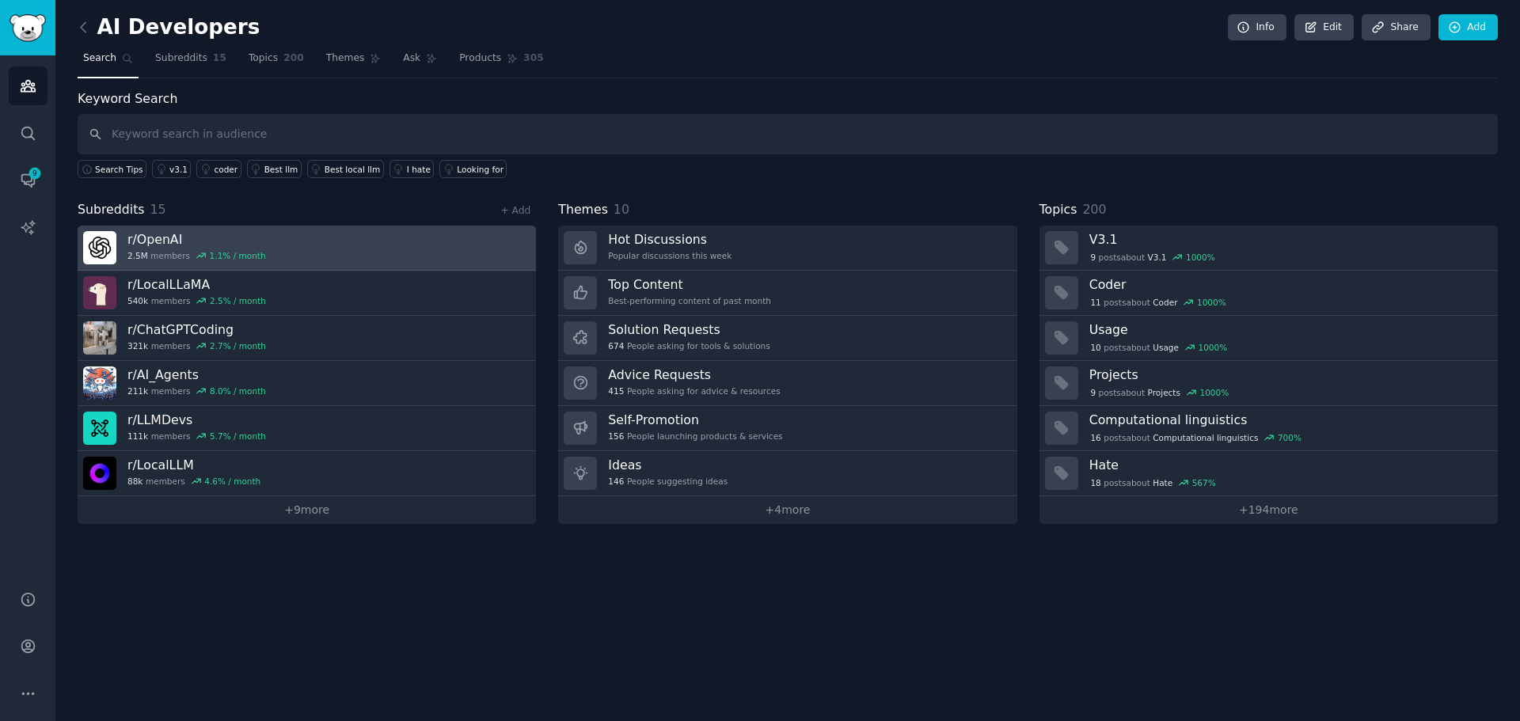
click at [226, 246] on h3 "r/ OpenAI" at bounding box center [196, 239] width 139 height 17
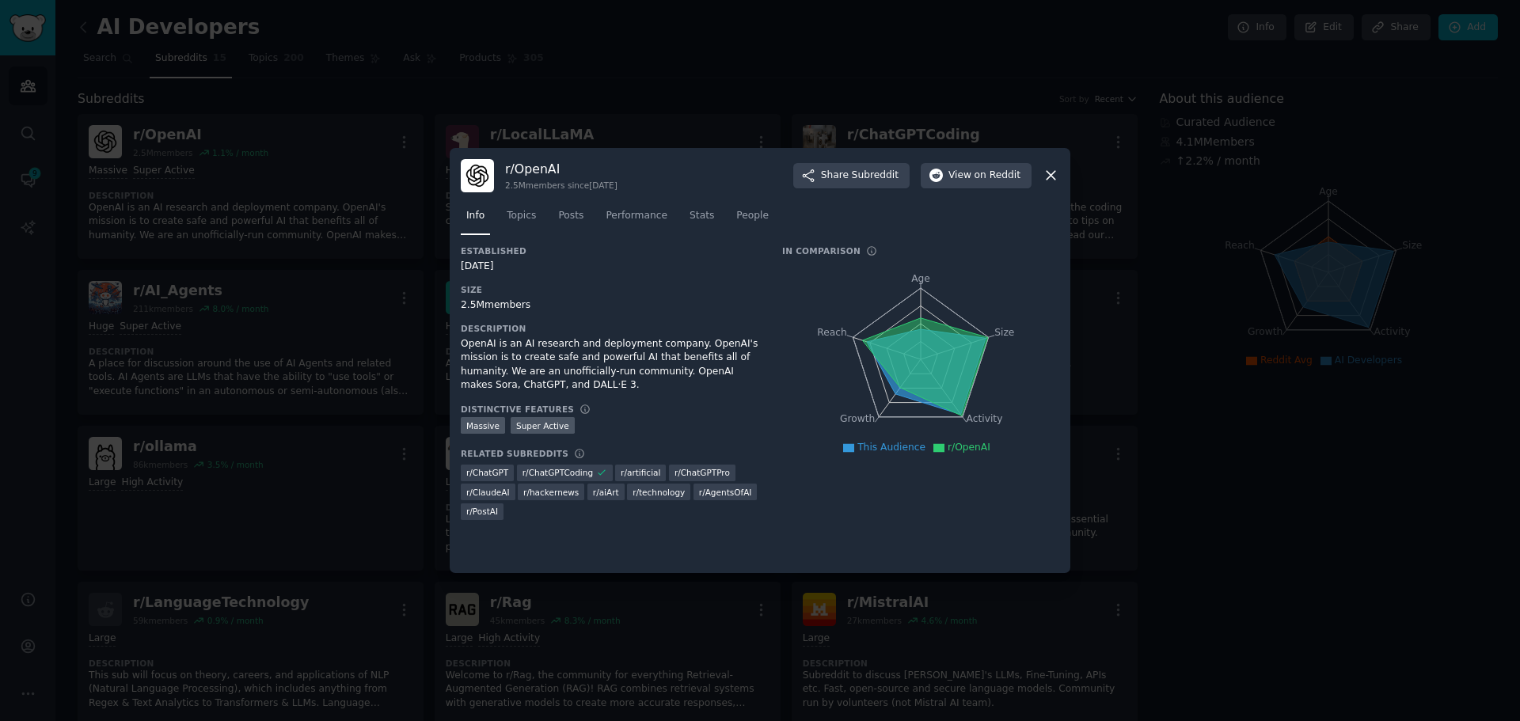
click at [1056, 182] on icon at bounding box center [1051, 175] width 17 height 17
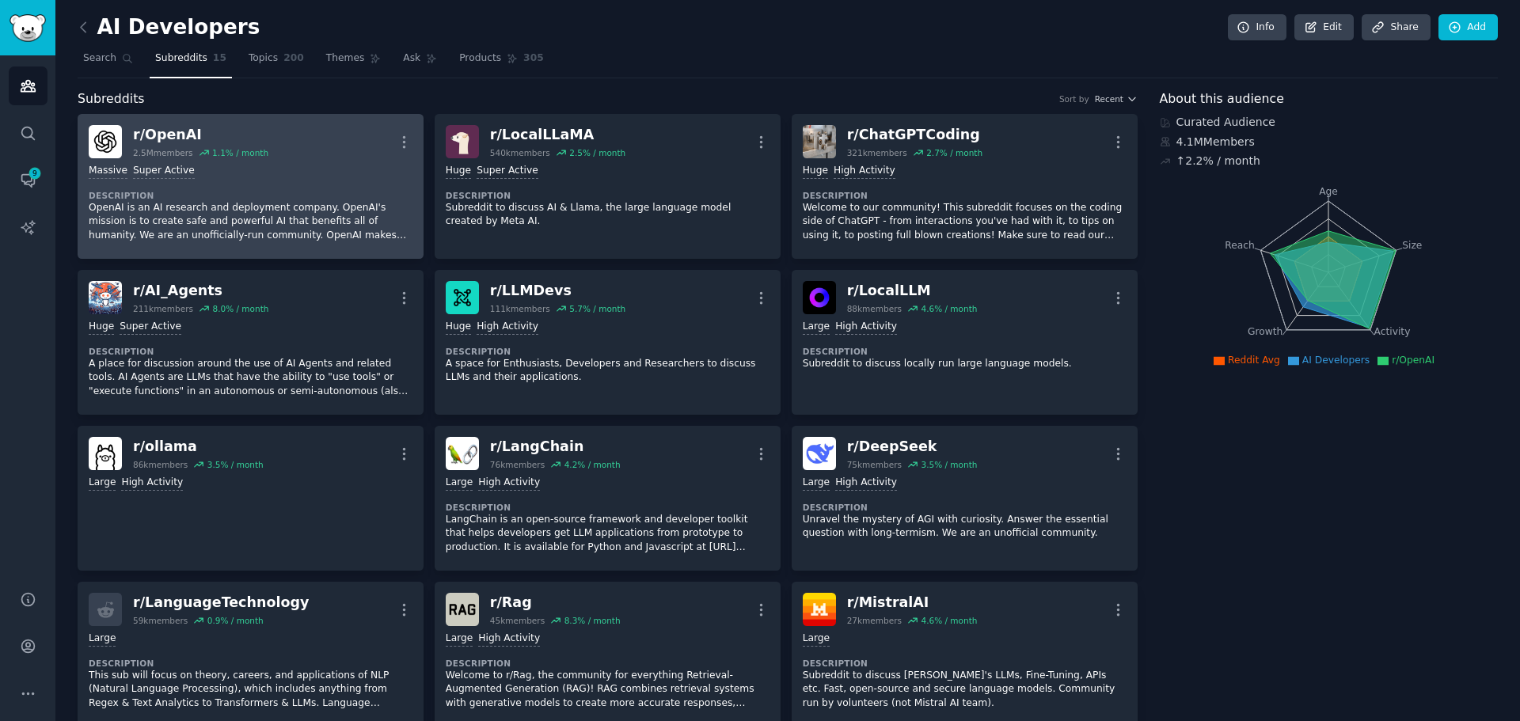
click at [287, 163] on div "Massive Super Active Description OpenAI is an AI research and deployment compan…" at bounding box center [251, 202] width 324 height 89
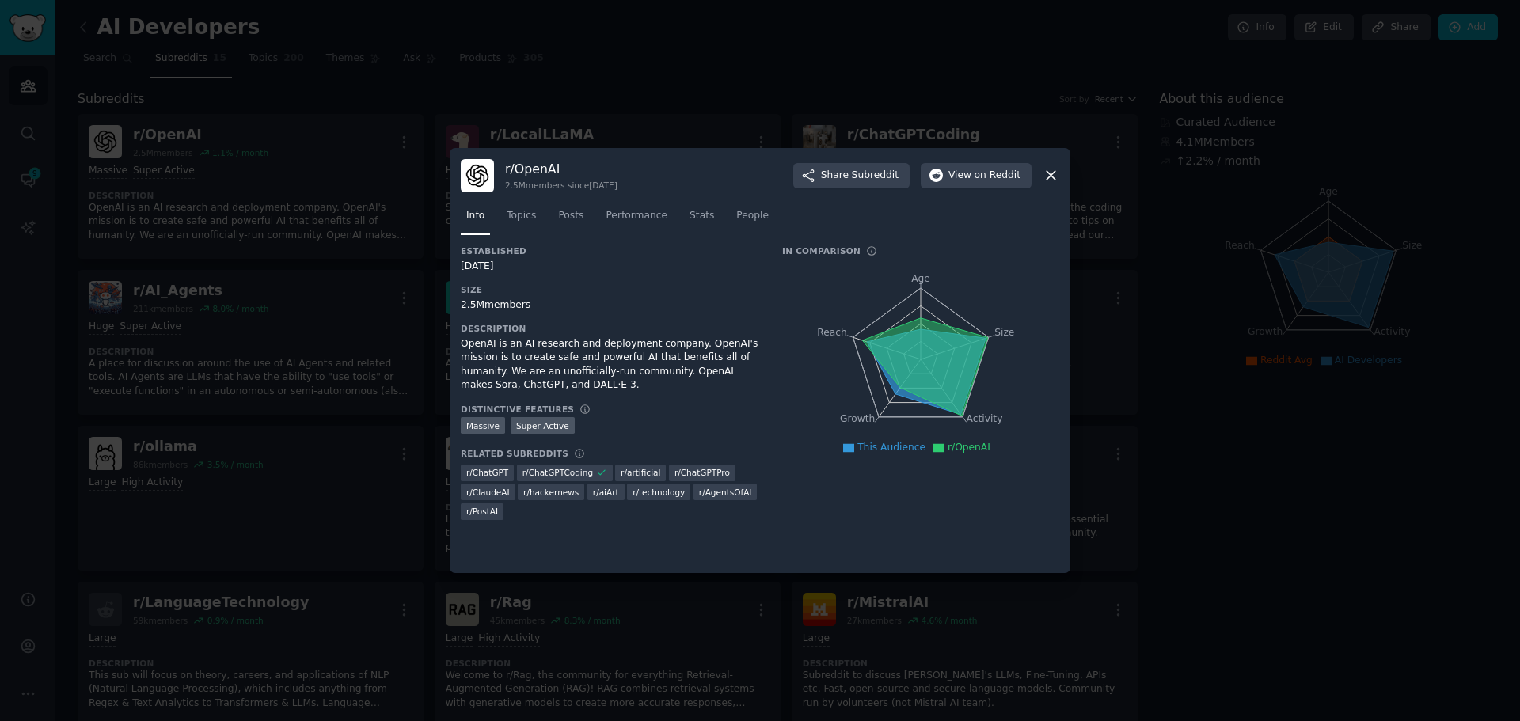
click at [1054, 176] on icon at bounding box center [1051, 175] width 17 height 17
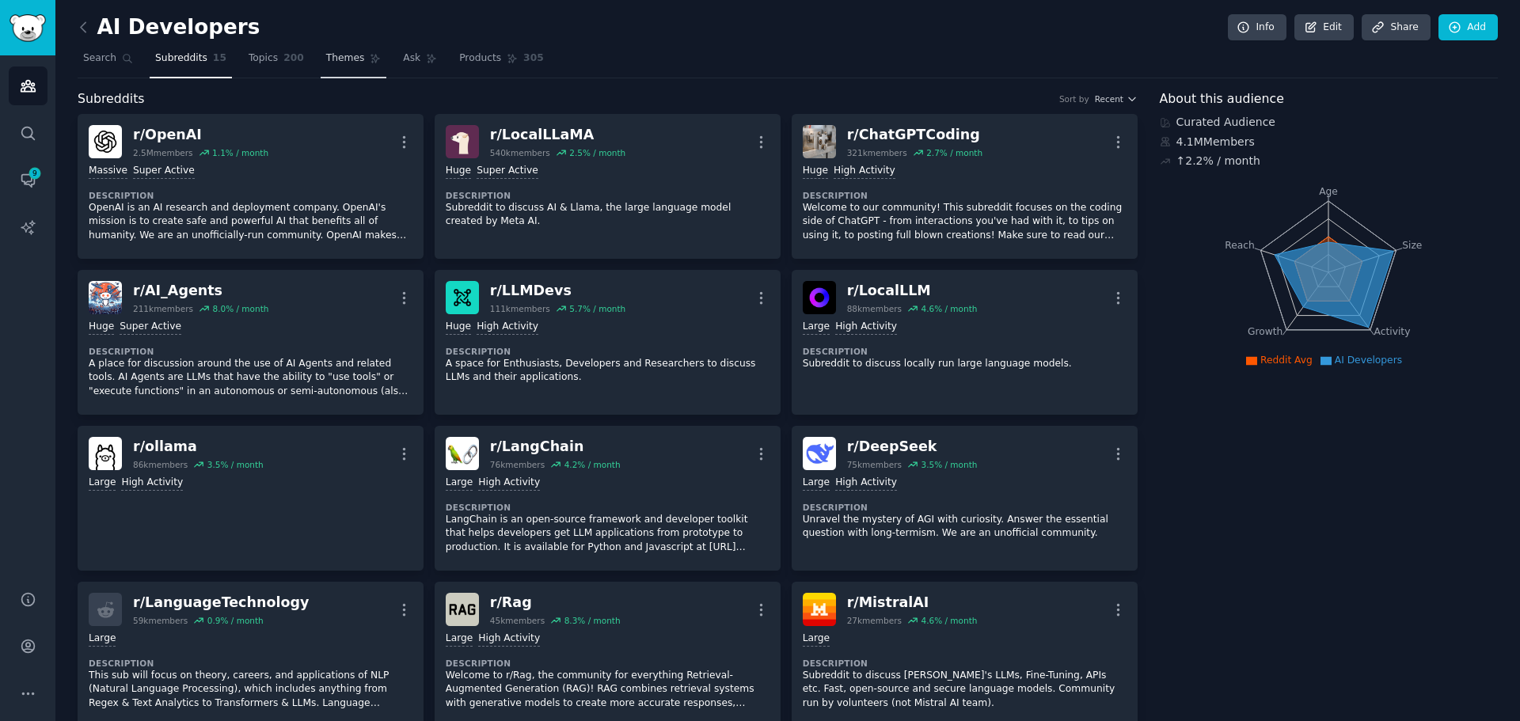
click at [326, 62] on span "Themes" at bounding box center [345, 58] width 39 height 14
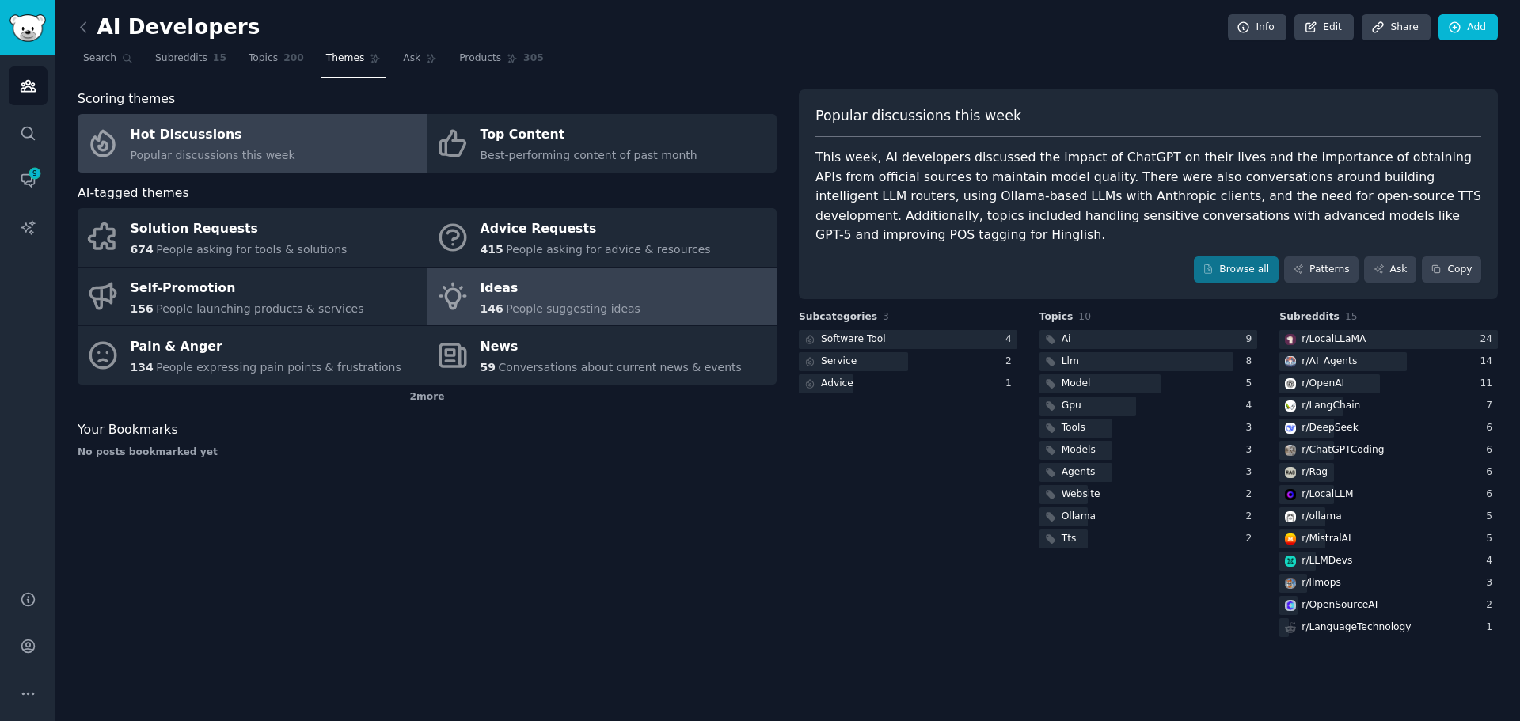
click at [566, 299] on div "Ideas" at bounding box center [561, 288] width 160 height 25
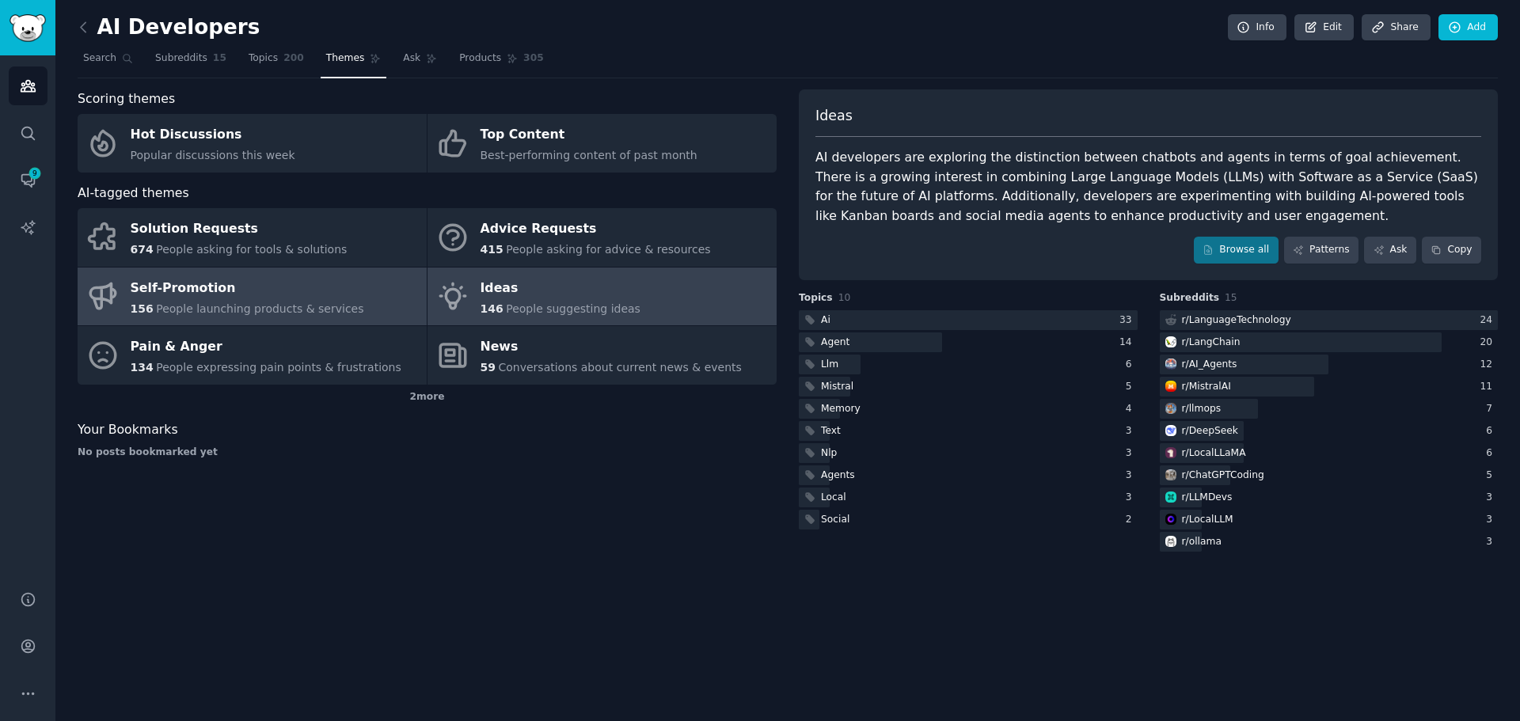
click at [257, 290] on div "Self-Promotion" at bounding box center [248, 288] width 234 height 25
